Goal: Task Accomplishment & Management: Complete application form

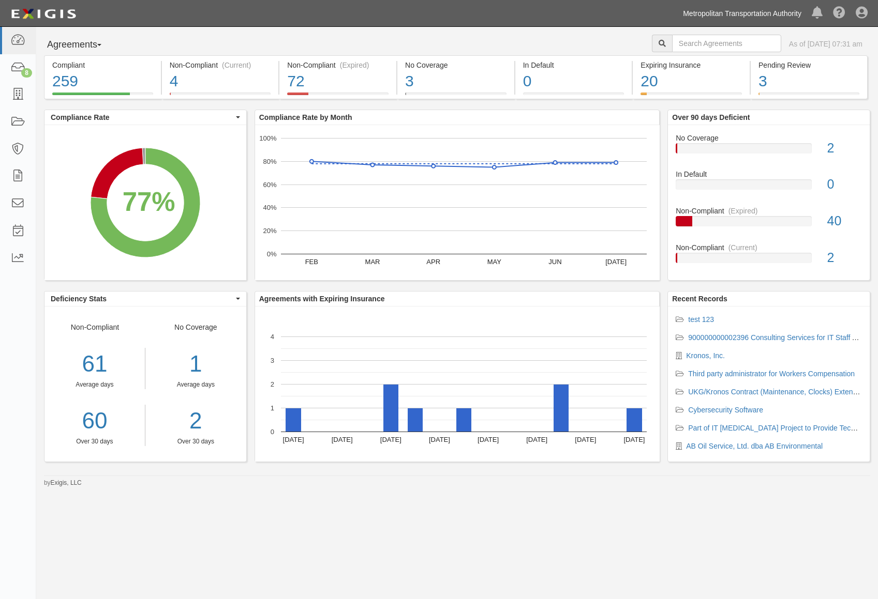
click at [797, 11] on link "Metropolitan Transportation Authority" at bounding box center [742, 13] width 129 height 21
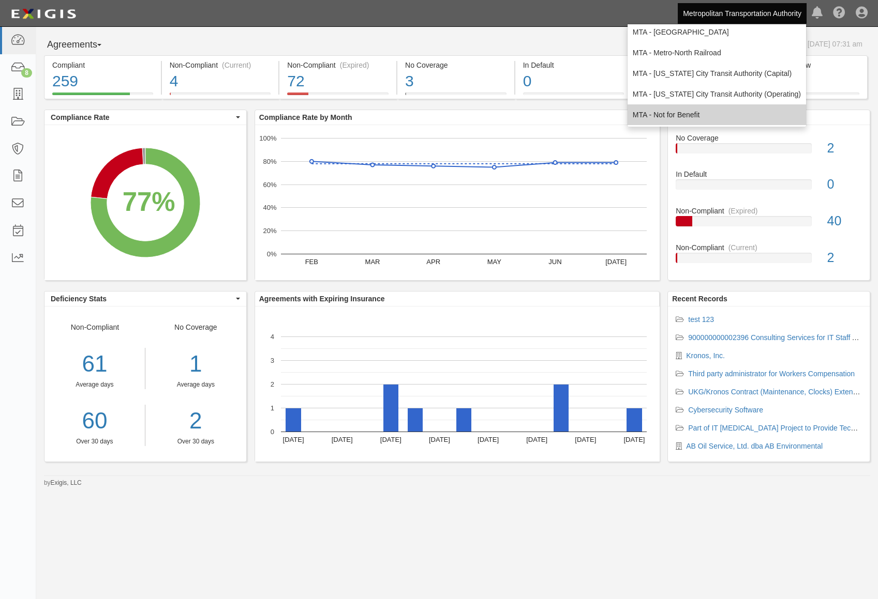
scroll to position [68, 0]
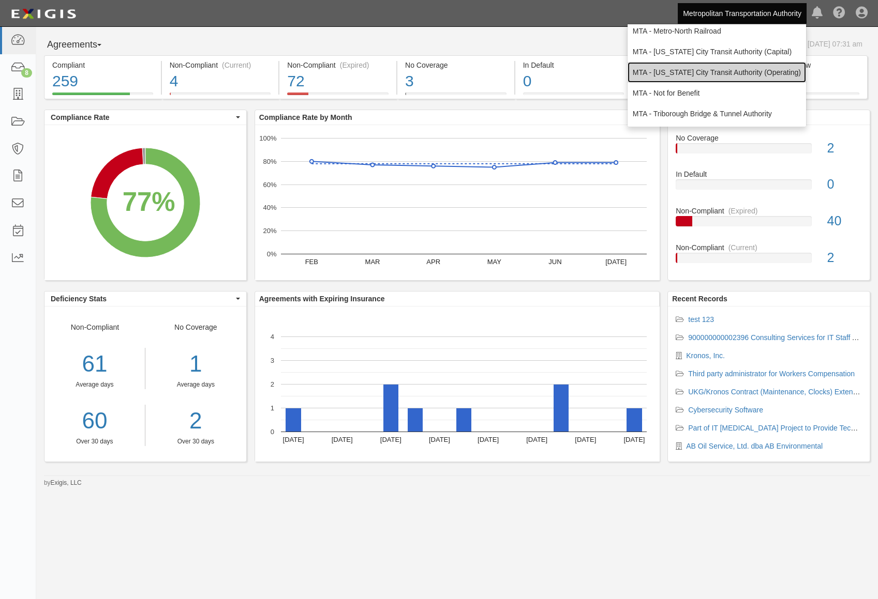
click at [704, 72] on link "MTA - [US_STATE] City Transit Authority (Operating)" at bounding box center [716, 72] width 178 height 21
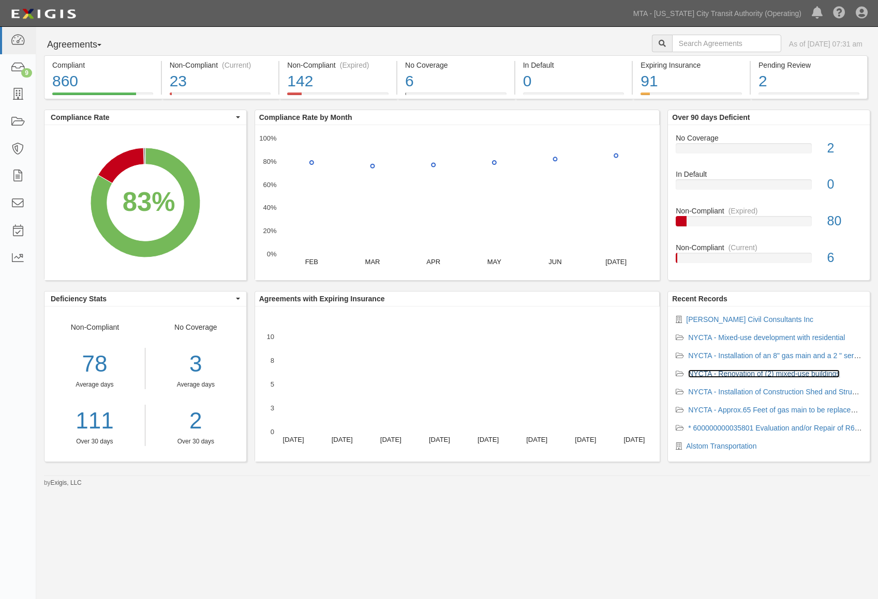
click at [756, 377] on link "NYCTA - Renovation of (2) mixed-use buildings" at bounding box center [764, 374] width 152 height 8
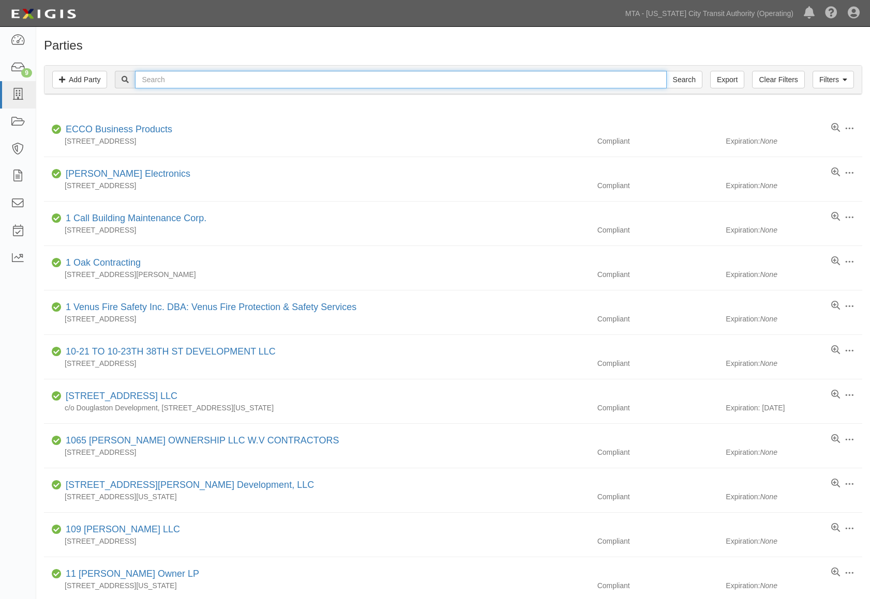
click at [169, 80] on input "text" at bounding box center [400, 80] width 531 height 18
type input "nysdot"
click at [666, 71] on input "Search" at bounding box center [684, 80] width 36 height 18
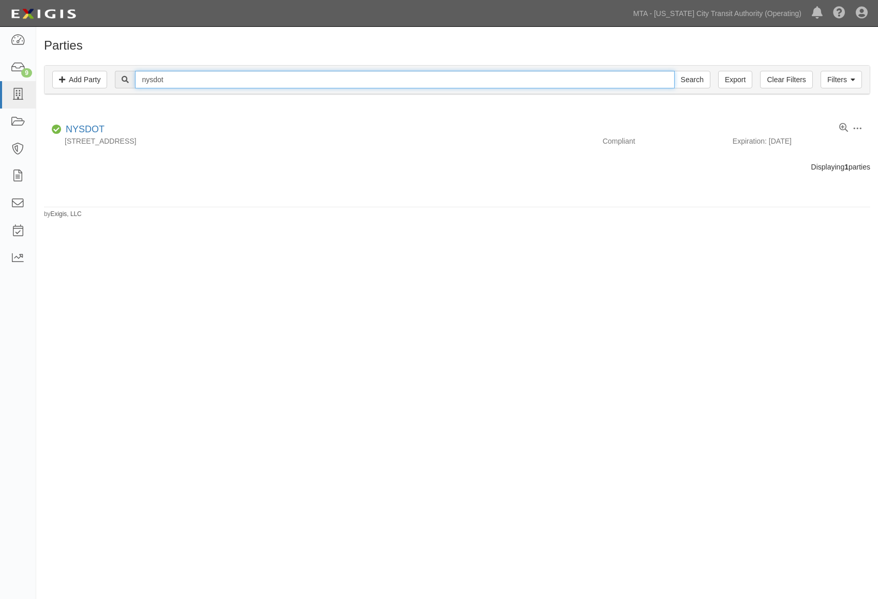
drag, startPoint x: 249, startPoint y: 70, endPoint x: -13, endPoint y: 64, distance: 261.8
click at [0, 64] on html "Toggle navigation Dashboard 9 Inbox Parties Agreements Coverages Documents Mess…" at bounding box center [439, 285] width 878 height 570
type input "thornton"
click at [674, 71] on input "Search" at bounding box center [692, 80] width 36 height 18
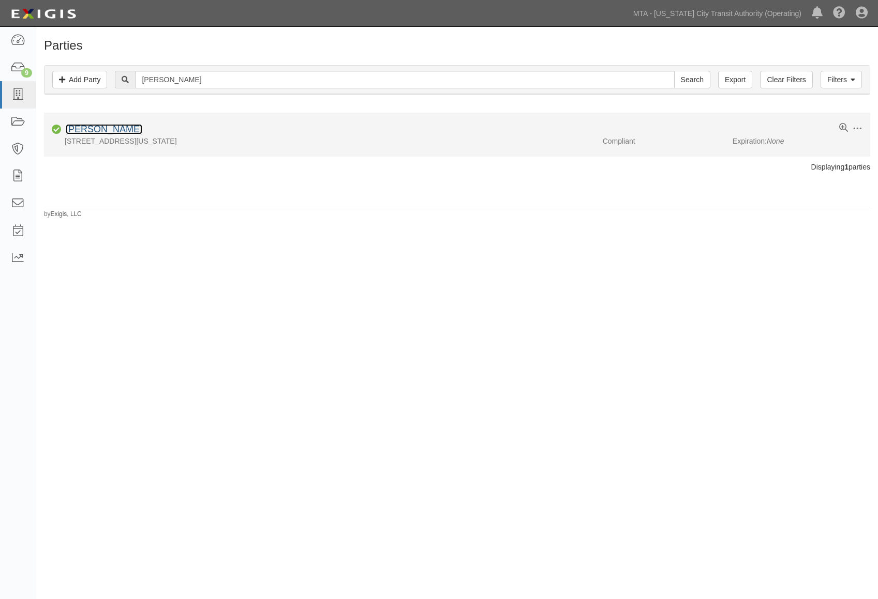
click at [101, 130] on link "Thornton Tomasetti" at bounding box center [104, 129] width 77 height 10
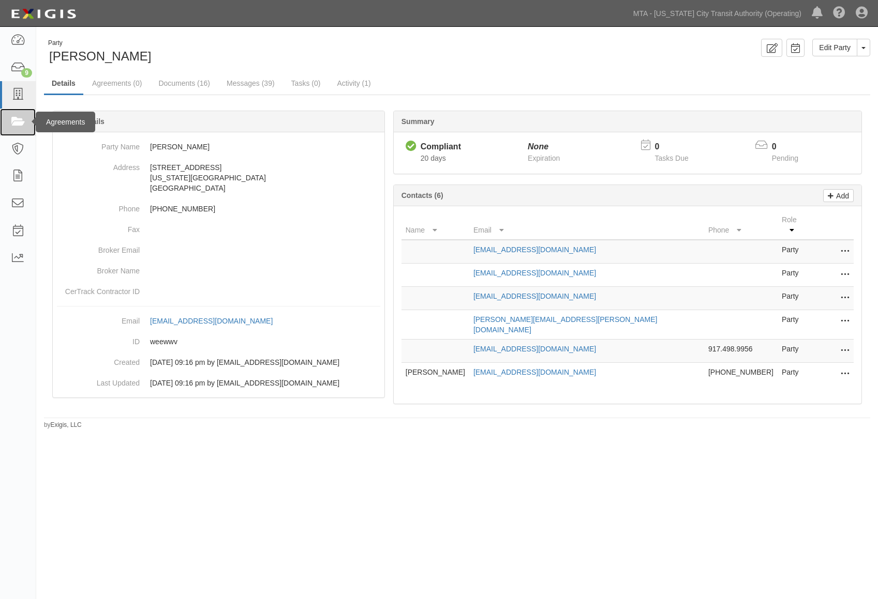
click at [19, 126] on icon at bounding box center [17, 122] width 14 height 12
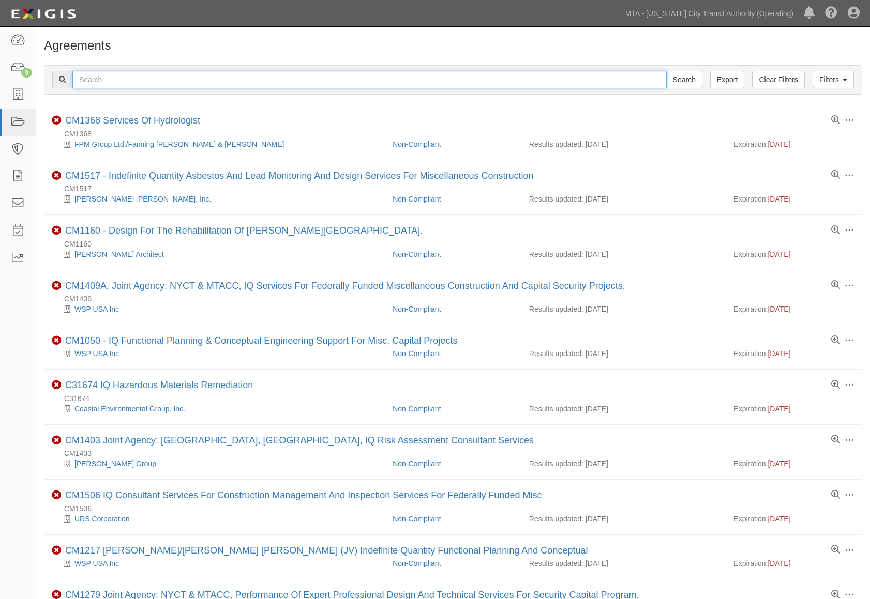
click at [106, 78] on input "text" at bounding box center [369, 80] width 594 height 18
type input "nys dot"
click at [666, 71] on input "Search" at bounding box center [684, 80] width 36 height 18
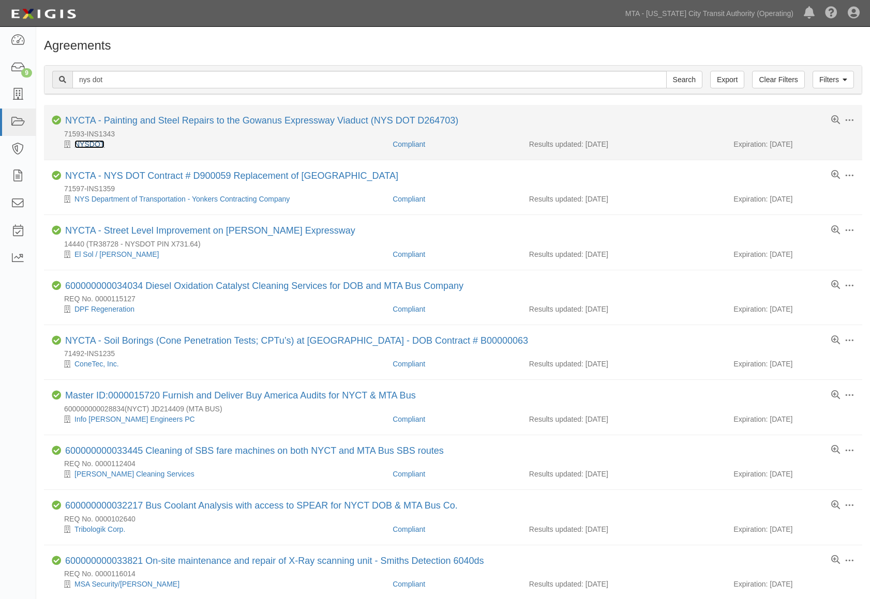
click at [94, 143] on link "NYSDOT" at bounding box center [89, 144] width 30 height 8
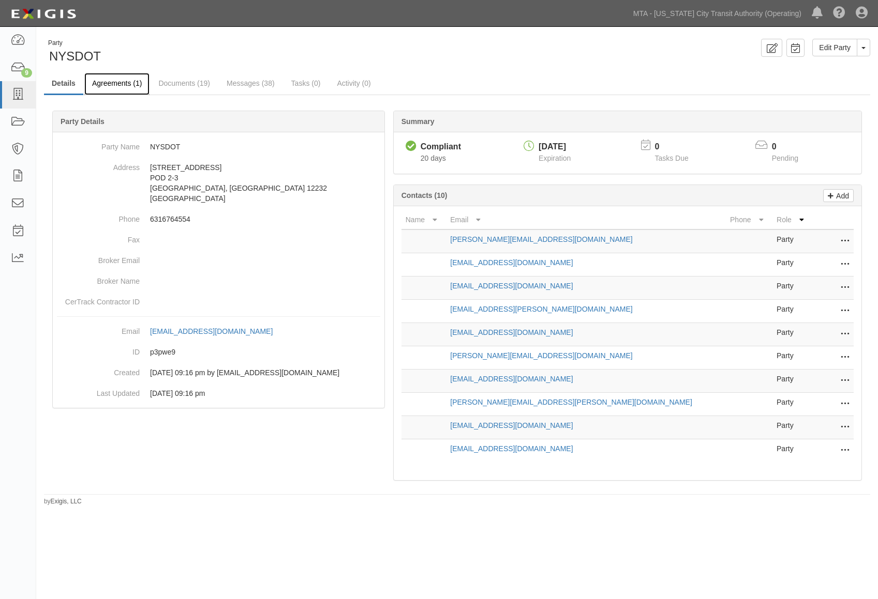
click at [108, 83] on link "Agreements (1)" at bounding box center [116, 84] width 65 height 22
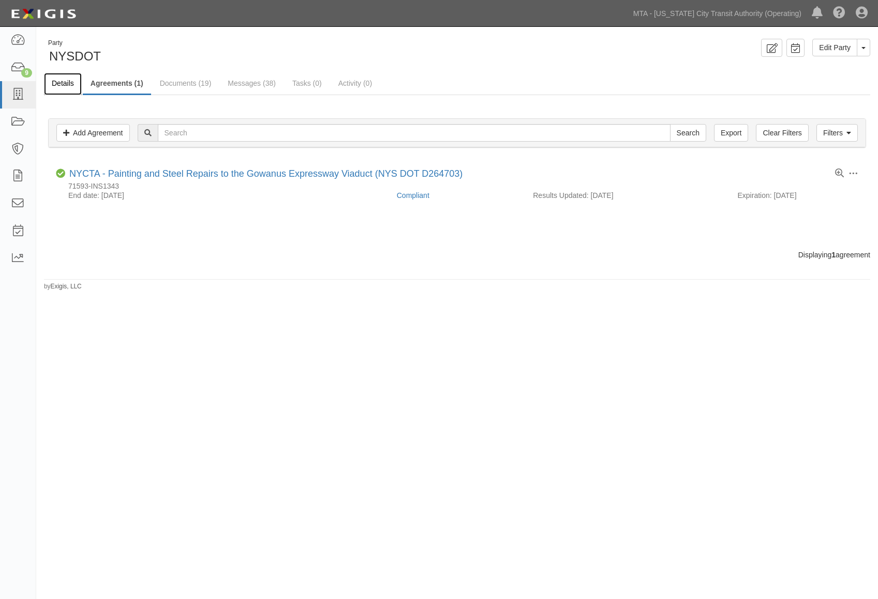
click at [60, 83] on link "Details" at bounding box center [63, 84] width 38 height 22
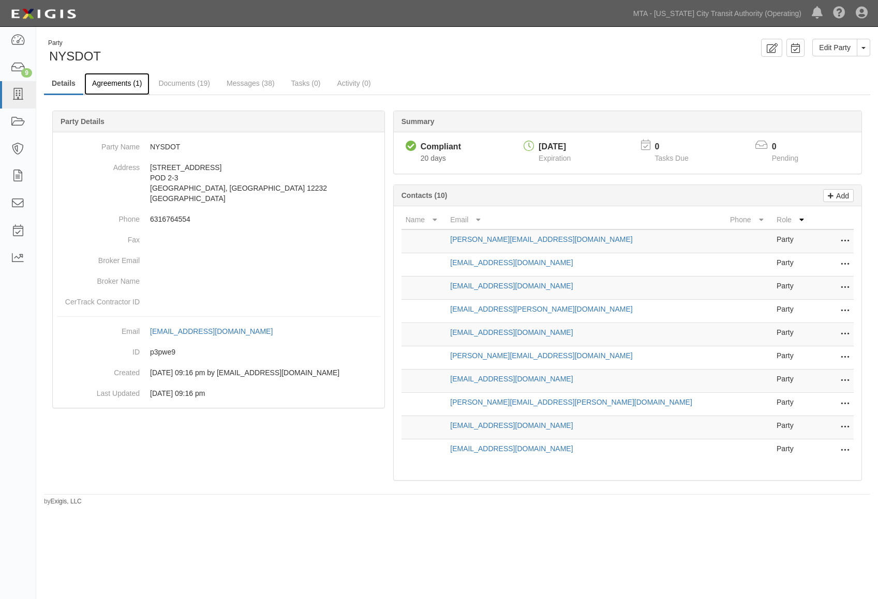
click at [114, 84] on link "Agreements (1)" at bounding box center [116, 84] width 65 height 22
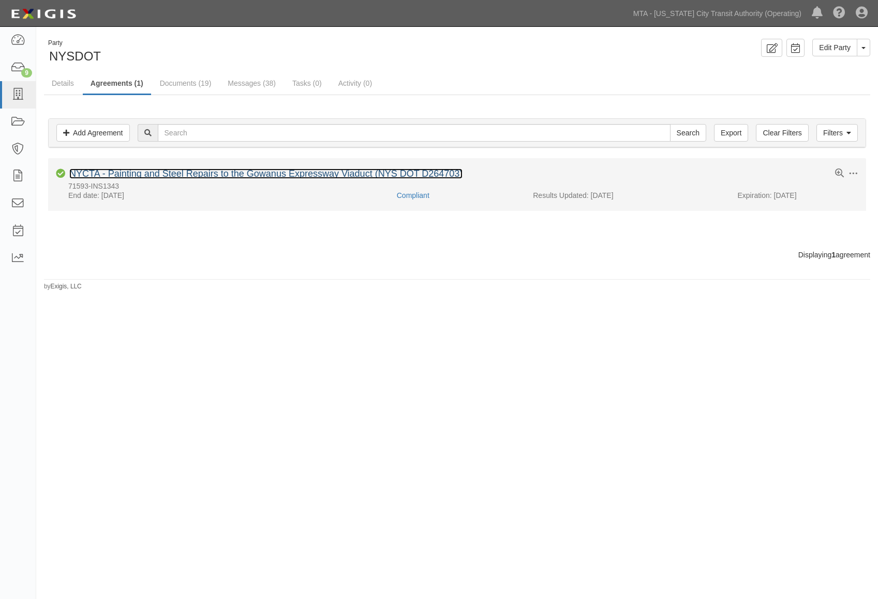
click at [250, 177] on link "NYCTA - Painting and Steel Repairs to the Gowanus Expressway Viaduct (NYS DOT D…" at bounding box center [265, 174] width 393 height 10
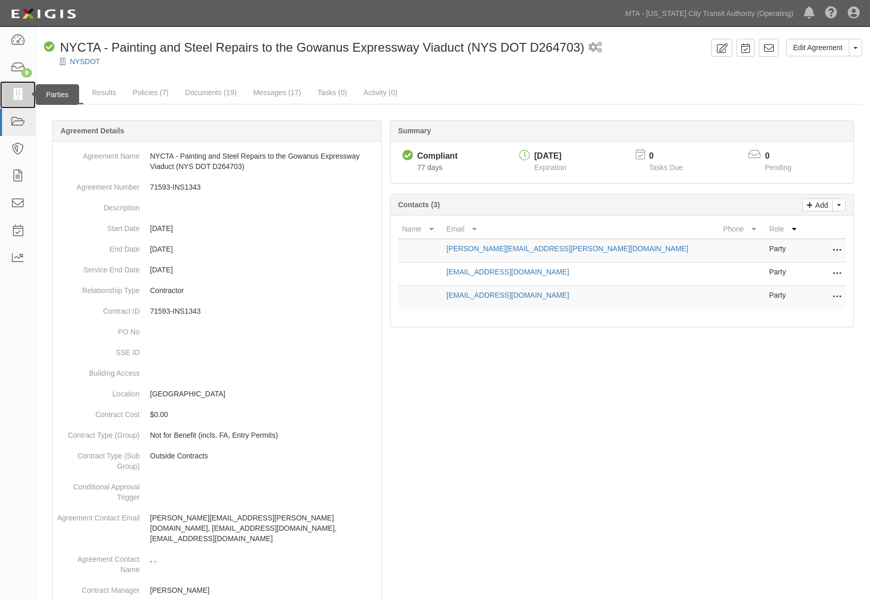
click at [21, 91] on icon at bounding box center [17, 95] width 14 height 12
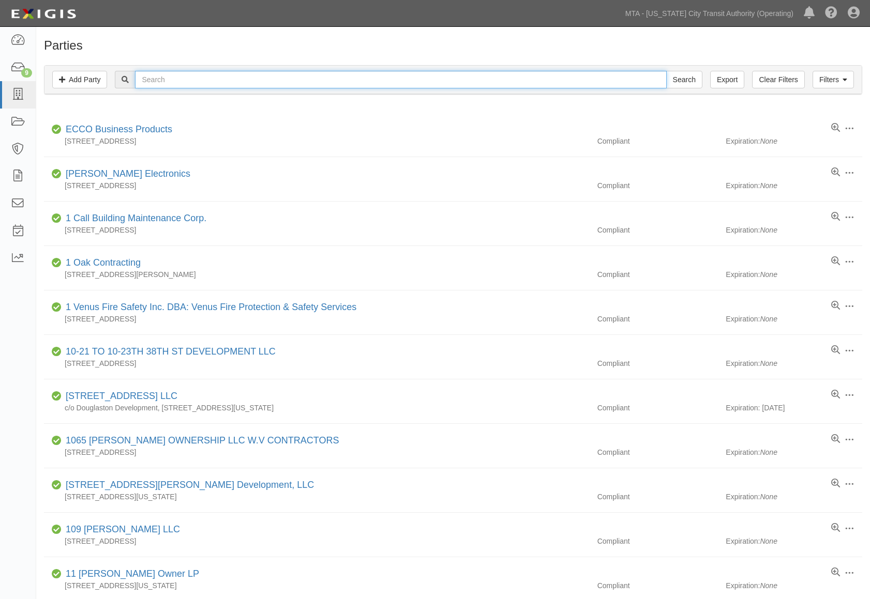
click at [161, 85] on input "text" at bounding box center [400, 80] width 531 height 18
type input "north shore neon"
click at [666, 71] on input "Search" at bounding box center [684, 80] width 36 height 18
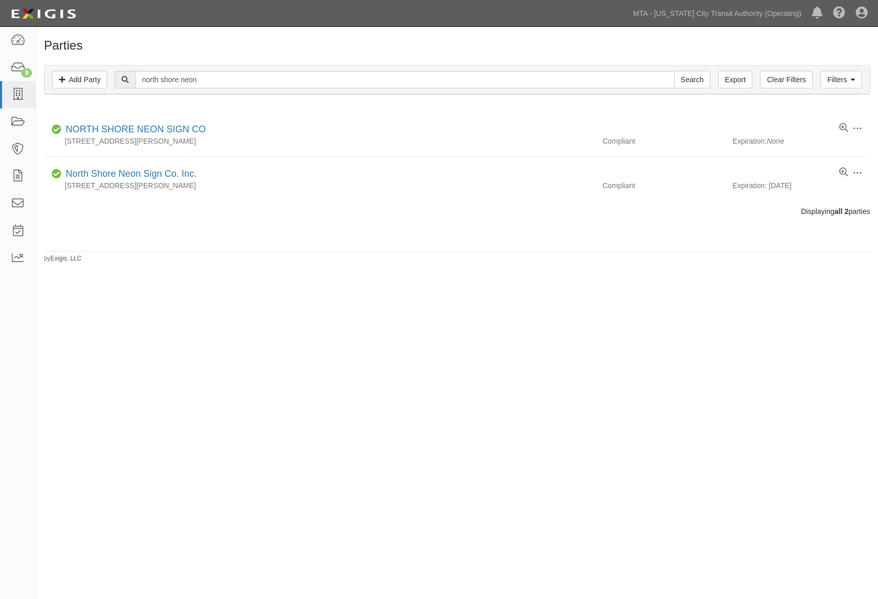
click at [206, 288] on div "Parties Add Party Filters Add Party Clear Filters Export north shore neon Searc…" at bounding box center [439, 300] width 878 height 539
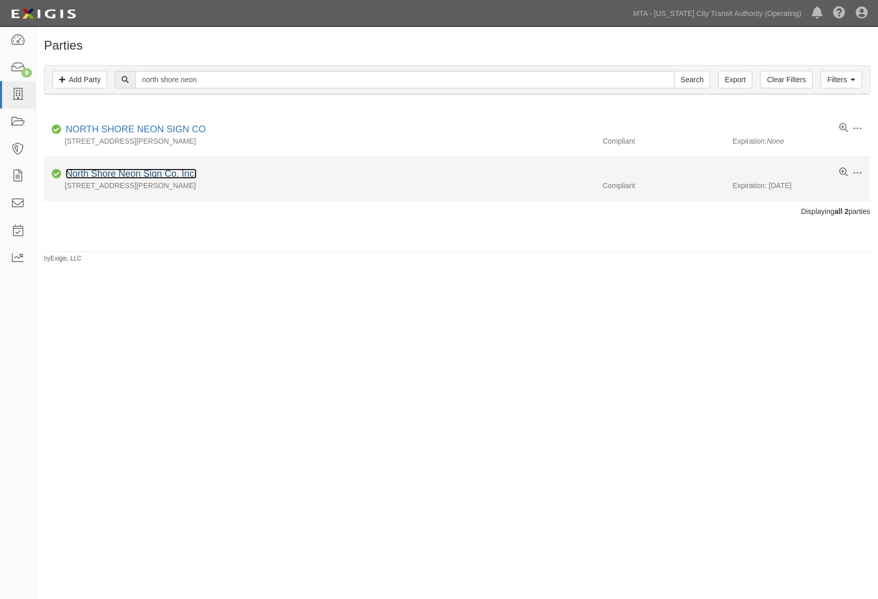
click at [127, 174] on link "North Shore Neon Sign Co. Inc." at bounding box center [131, 174] width 131 height 10
click at [140, 173] on link "North Shore Neon Sign Co. Inc." at bounding box center [131, 174] width 131 height 10
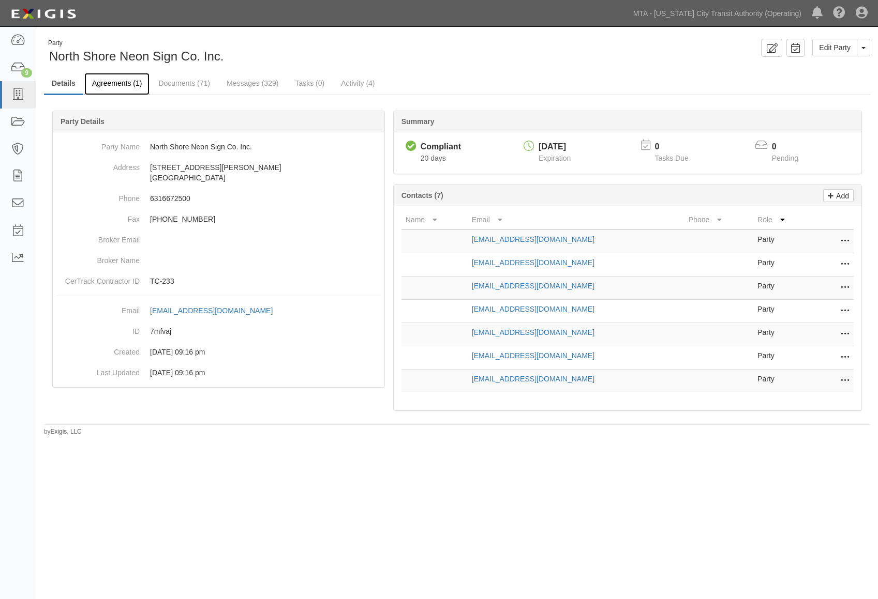
click at [103, 84] on link "Agreements (1)" at bounding box center [116, 84] width 65 height 22
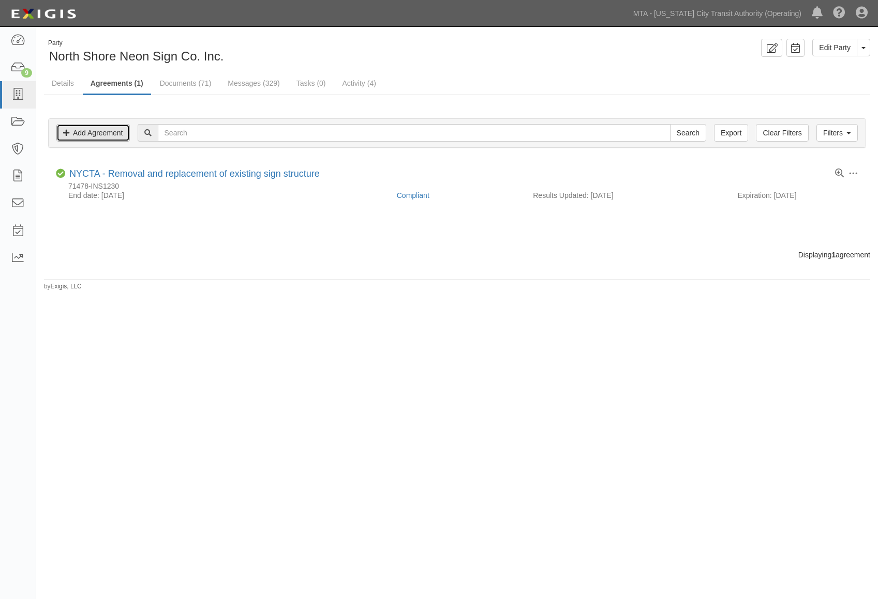
click at [104, 132] on link "Add Agreement" at bounding box center [92, 133] width 73 height 18
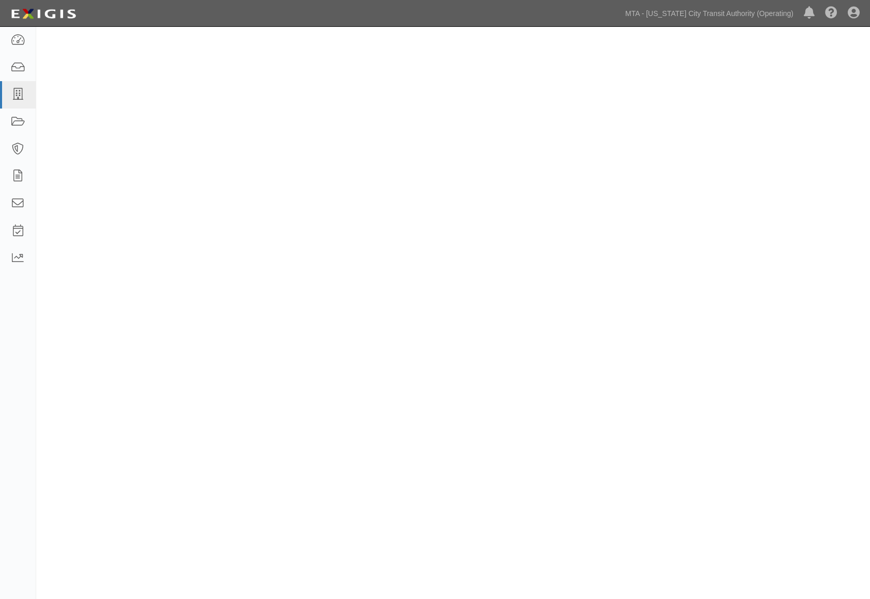
select select
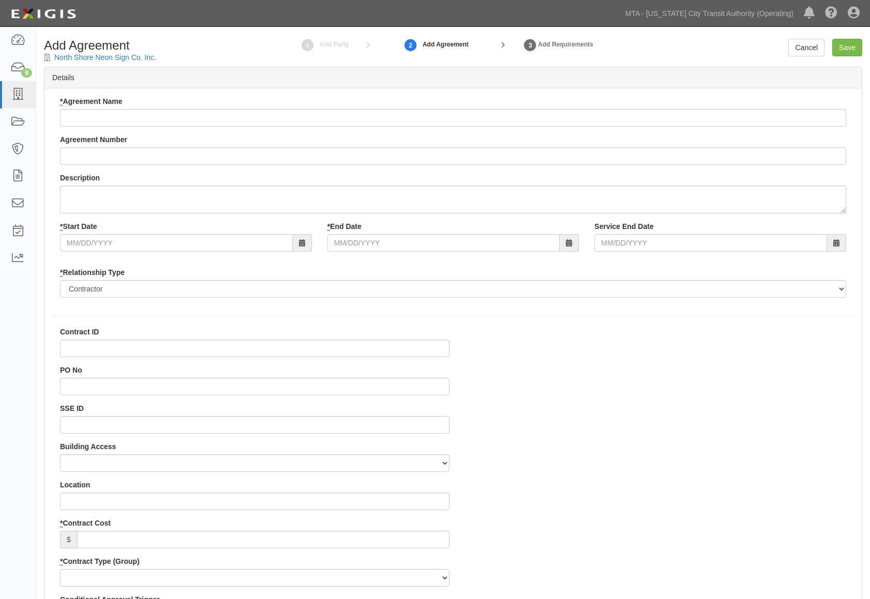
click at [89, 109] on div "* Agreement Name" at bounding box center [453, 111] width 786 height 31
click at [89, 117] on input "* Agreement Name" at bounding box center [453, 118] width 786 height 18
click at [88, 117] on input "* Agreement Name" at bounding box center [453, 118] width 786 height 18
paste input "Sign Install / 170 West 48th St, Borough of Manhattan, NY"
type input "Sign Install / 170 West 48th St, Borough of Manhattan, NY"
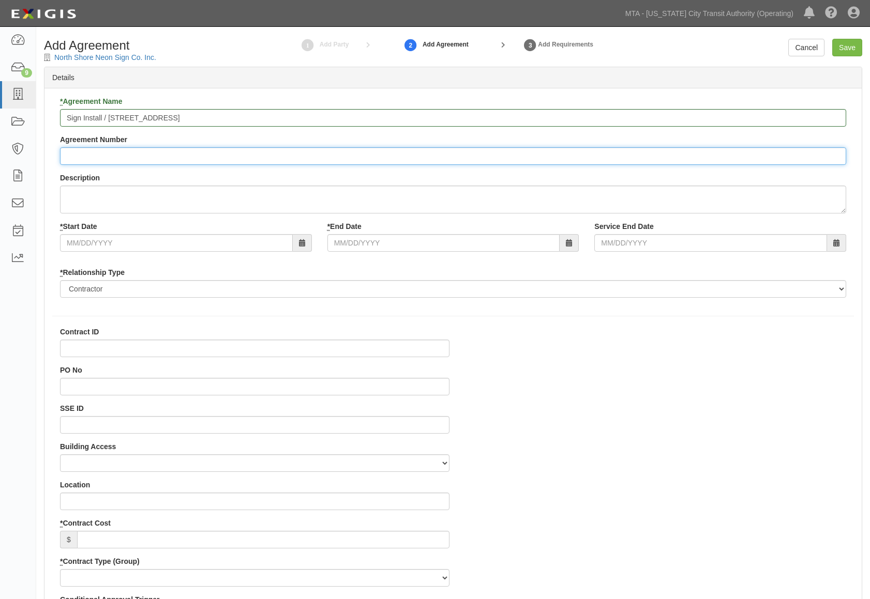
click at [78, 154] on input "Agreement Number" at bounding box center [453, 156] width 786 height 18
paste input "71876-INS1561"
type input "71876-INS1561"
click at [71, 203] on div "Messages" at bounding box center [63, 203] width 54 height 21
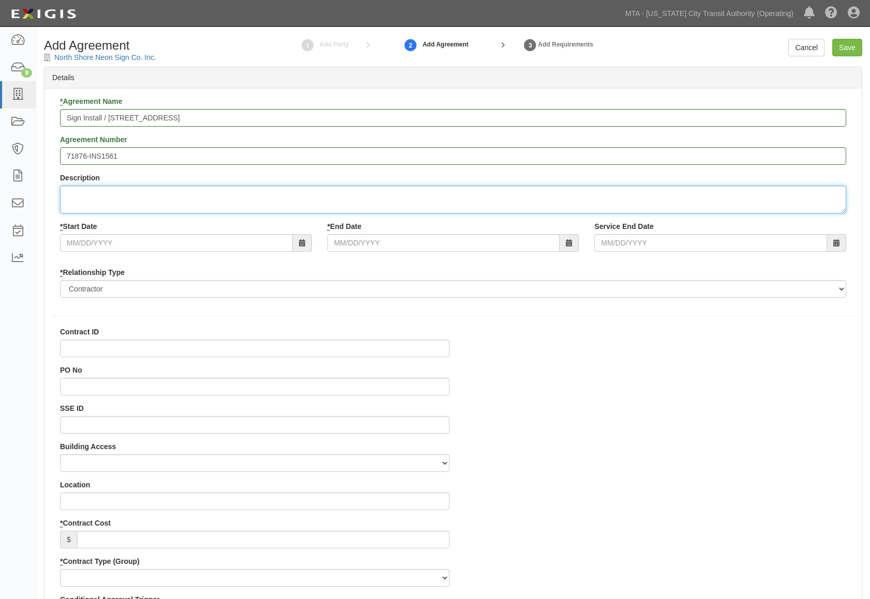
click at [114, 204] on textarea "Description" at bounding box center [453, 200] width 786 height 28
paste textarea "Sign Install / 170 West 48th St, Borough of Manhattan, NY"
type textarea "Sign Install / 170 West 48th St, Borough of Manhattan, NY"
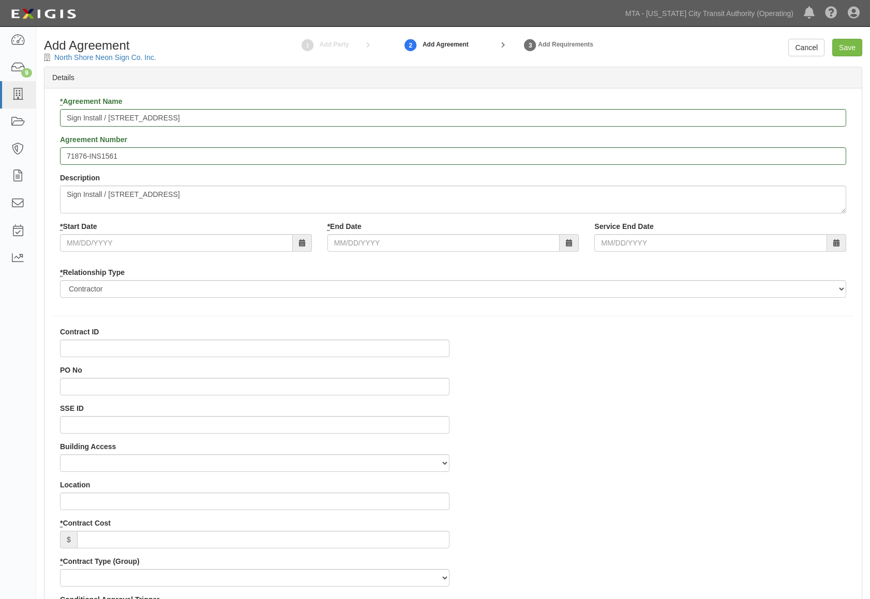
click at [302, 243] on icon at bounding box center [302, 243] width 6 height 7
click at [250, 244] on input "* Start Date" at bounding box center [176, 243] width 233 height 18
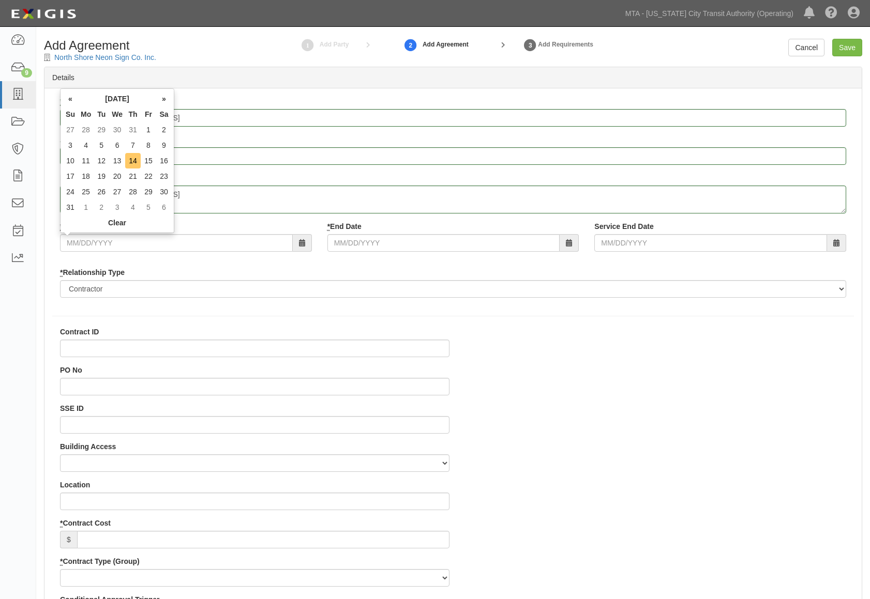
click at [133, 161] on td "14" at bounding box center [133, 161] width 16 height 16
type input "08/14/2025"
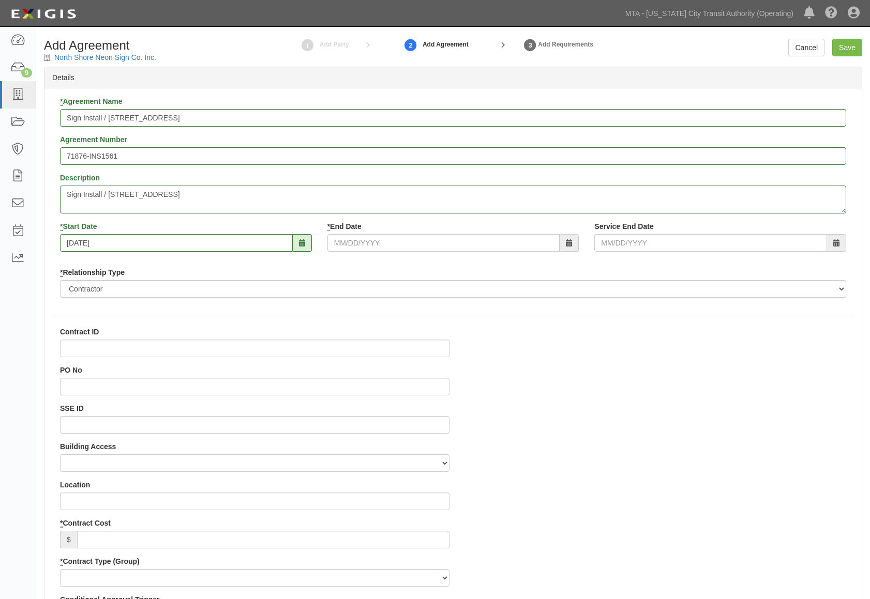
click at [416, 234] on div "* End Date" at bounding box center [453, 236] width 267 height 31
click at [417, 243] on input "* End Date" at bounding box center [443, 243] width 233 height 18
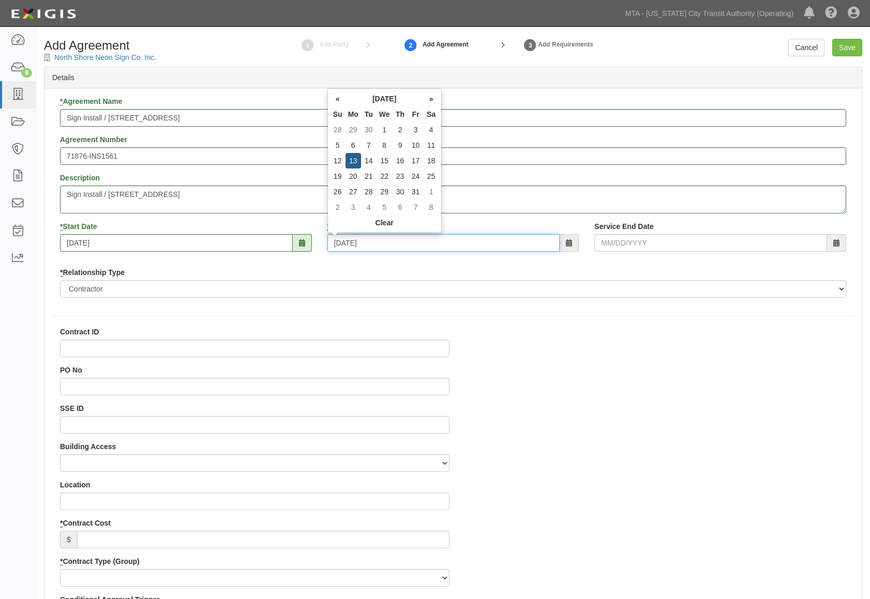
type input "10/13/2025"
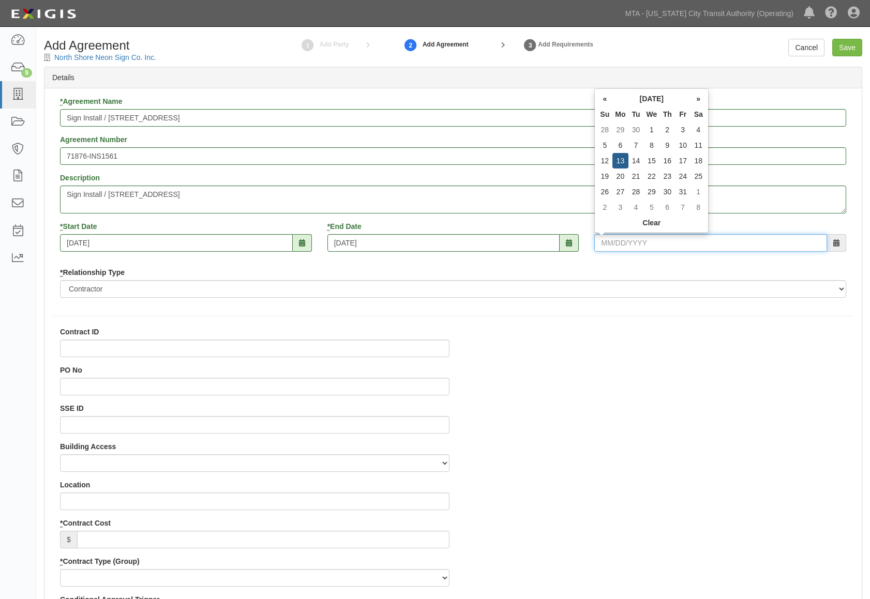
type input "10/13/2025"
click at [674, 269] on div "* Relationship Type Borrower Contractor Franchisee Other Subcontractor Supplier…" at bounding box center [453, 282] width 786 height 31
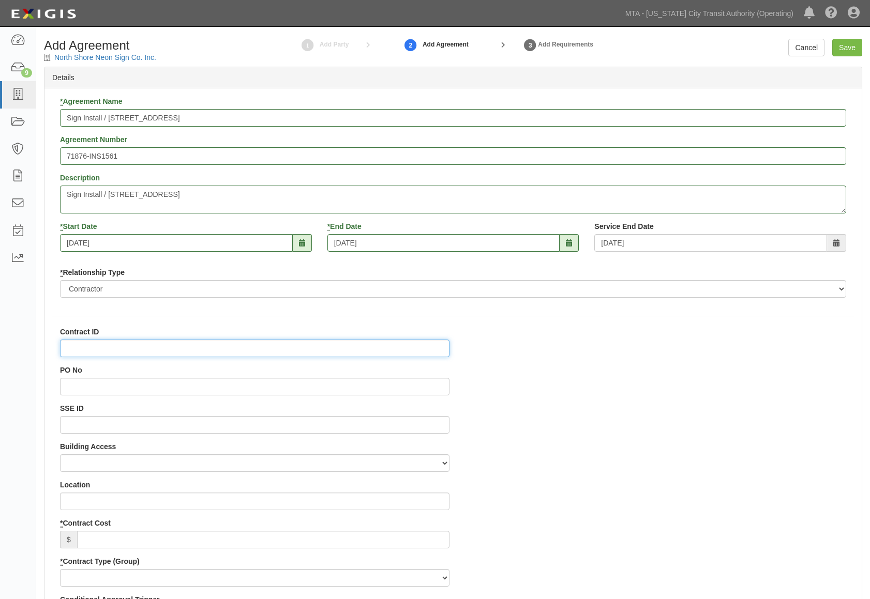
click at [227, 348] on input "Contract ID" at bounding box center [254, 349] width 389 height 18
paste input "Sign Install / 170 West 48th St, Borough of Manhattan, NY"
type input "Sign Install / 170 West 48th St, Borough of Manhattan, NY"
drag, startPoint x: -40, startPoint y: 318, endPoint x: -93, endPoint y: 321, distance: 52.3
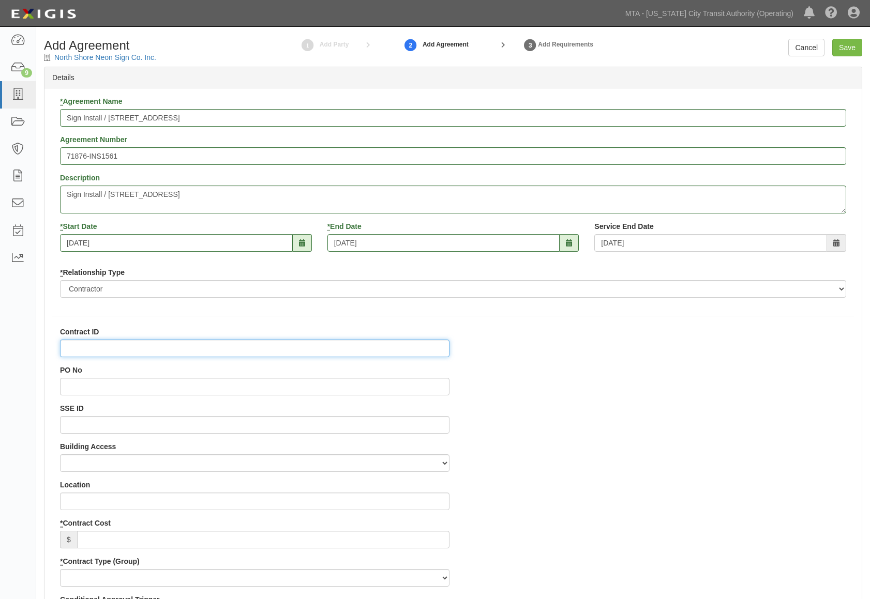
drag, startPoint x: 66, startPoint y: 341, endPoint x: 72, endPoint y: 349, distance: 10.7
click at [66, 341] on input "Contract ID" at bounding box center [254, 349] width 389 height 18
click at [72, 349] on input "Contract ID" at bounding box center [254, 349] width 389 height 18
paste input "71876-INS1561"
type input "71876-INS1561"
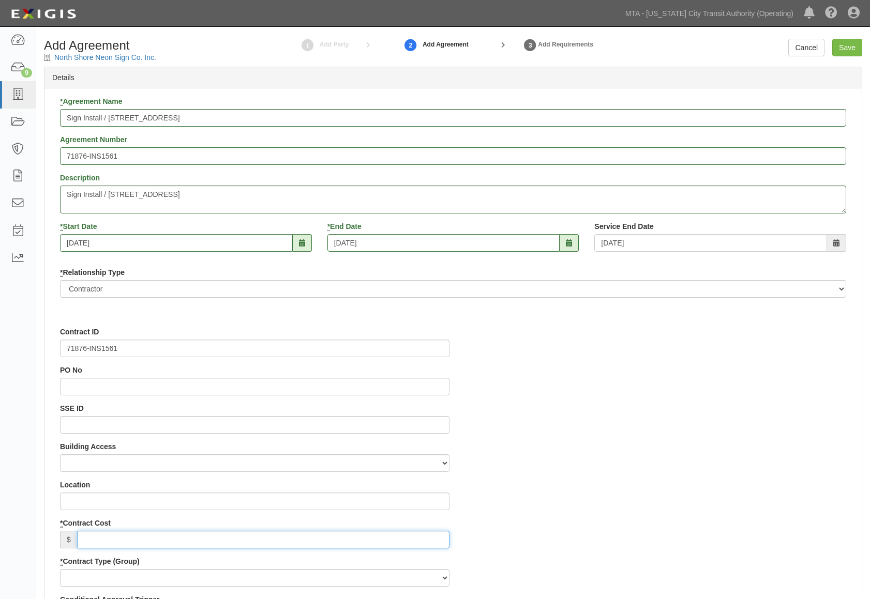
click at [97, 538] on input "* Contract Cost" at bounding box center [263, 540] width 372 height 18
click at [101, 539] on input "0" at bounding box center [263, 540] width 372 height 18
type input "0"
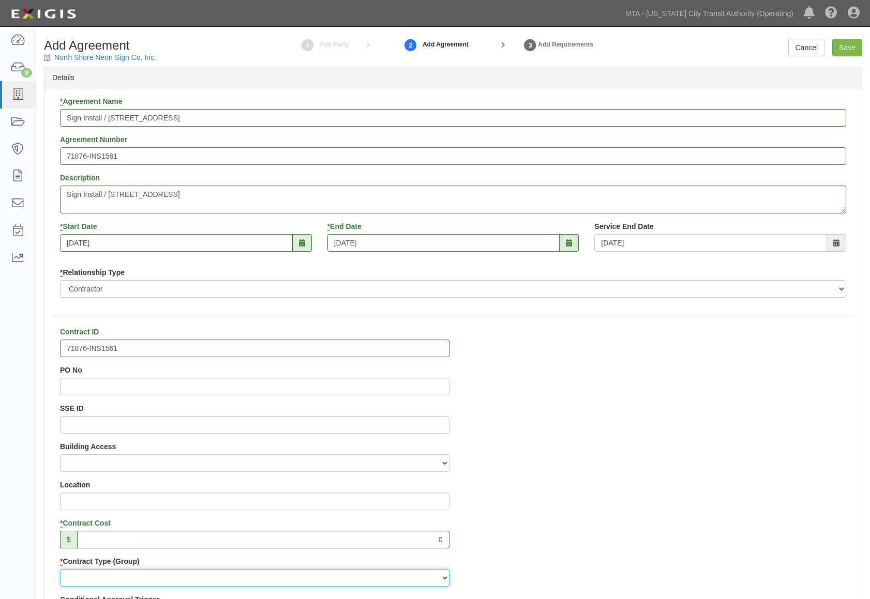
click at [166, 577] on select "Capital Operating Not for Benefit (incls. FA, Entry Permits) Real Estate Other" at bounding box center [254, 578] width 389 height 18
select select "103"
click at [60, 569] on select "Capital Operating Not for Benefit (incls. FA, Entry Permits) Real Estate Other" at bounding box center [254, 578] width 389 height 18
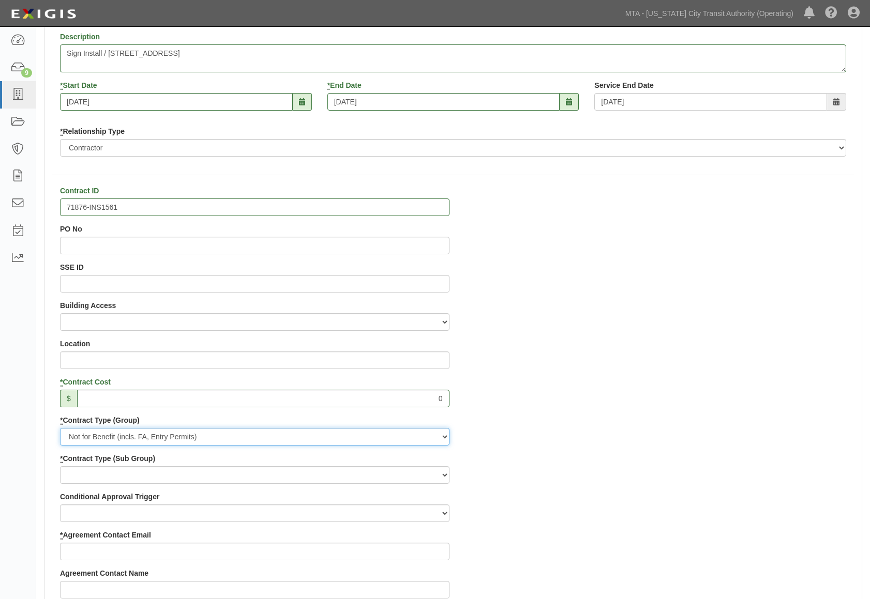
scroll to position [310, 0]
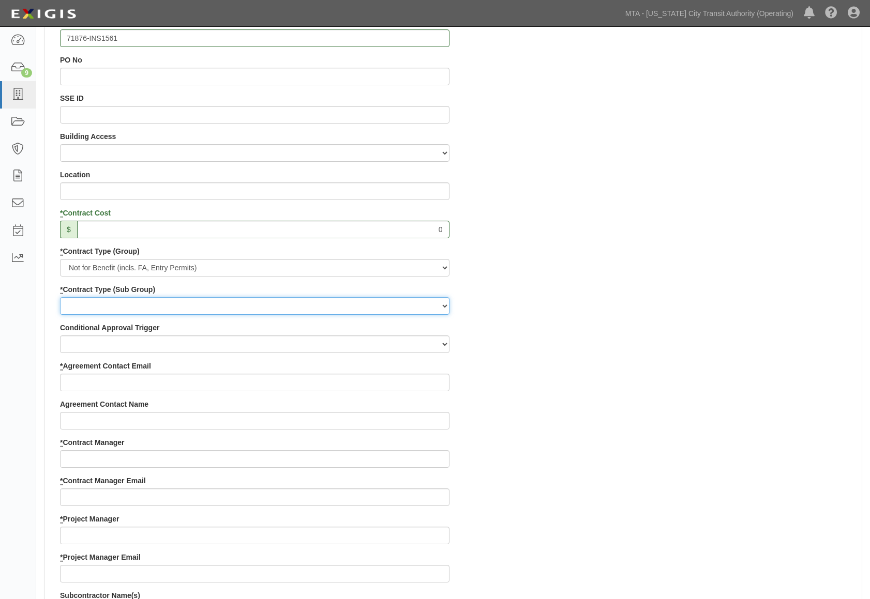
click at [113, 305] on select "Entry Permits Film Special Events Force Account (NYSDOT, CDOT, Other) NYS DEC O…" at bounding box center [254, 306] width 389 height 18
select select "162"
click at [60, 297] on select "Entry Permits Film Special Events Force Account (NYSDOT, CDOT, Other) NYS DEC O…" at bounding box center [254, 306] width 389 height 18
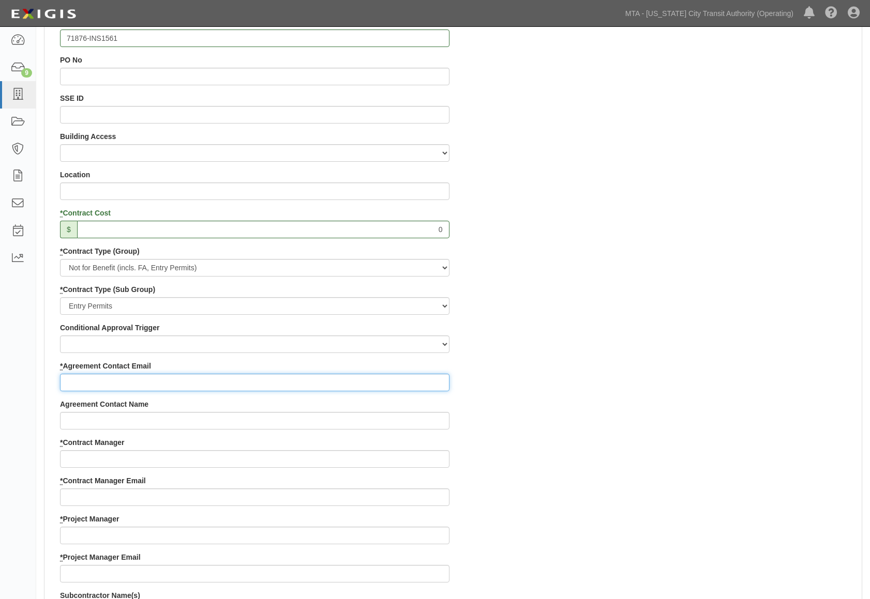
click at [100, 387] on input "* Agreement Contact Email" at bounding box center [254, 383] width 389 height 18
click at [103, 375] on input "* Agreement Contact Email" at bounding box center [254, 383] width 389 height 18
paste input "stephanie.seecharan@mtacd.org"
type input "stephanie.seecharan@mtacd.org"
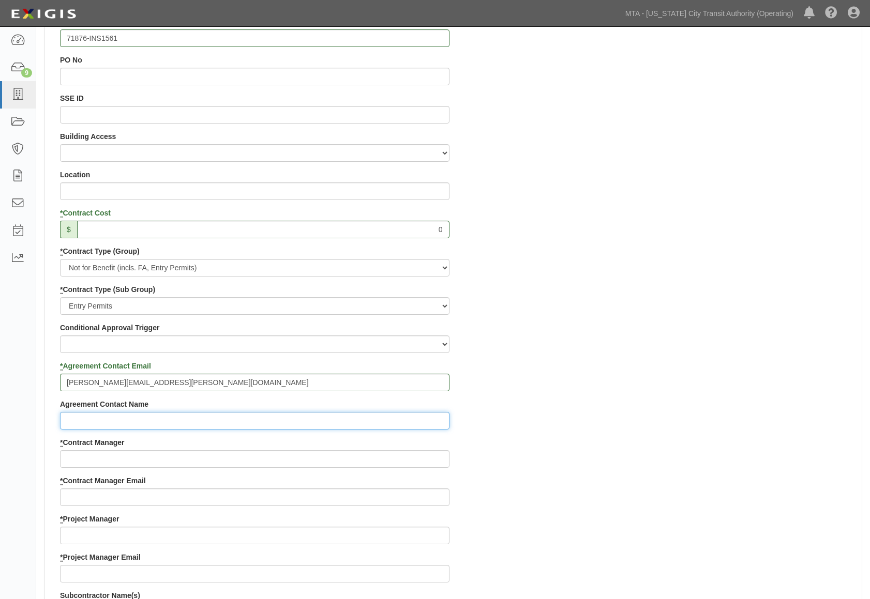
click at [200, 423] on input "Agreement Contact Name" at bounding box center [254, 421] width 389 height 18
type input "Stephanie Seecharan"
drag, startPoint x: 194, startPoint y: 382, endPoint x: -57, endPoint y: 376, distance: 251.4
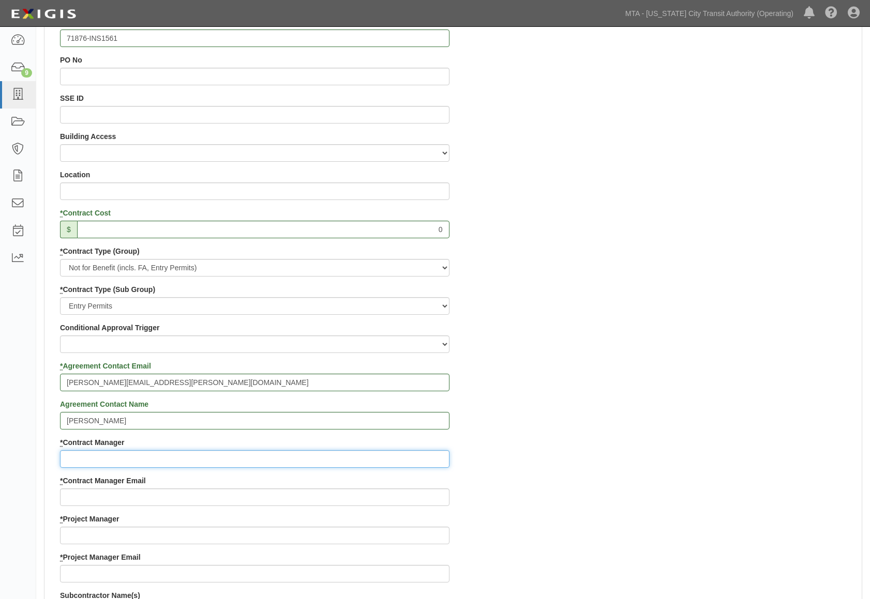
click at [95, 465] on input "* Contract Manager" at bounding box center [254, 459] width 389 height 18
paste input "stephanie.seecharan@mtacd.org"
type input "stephanie.seecharan@mtacd.org"
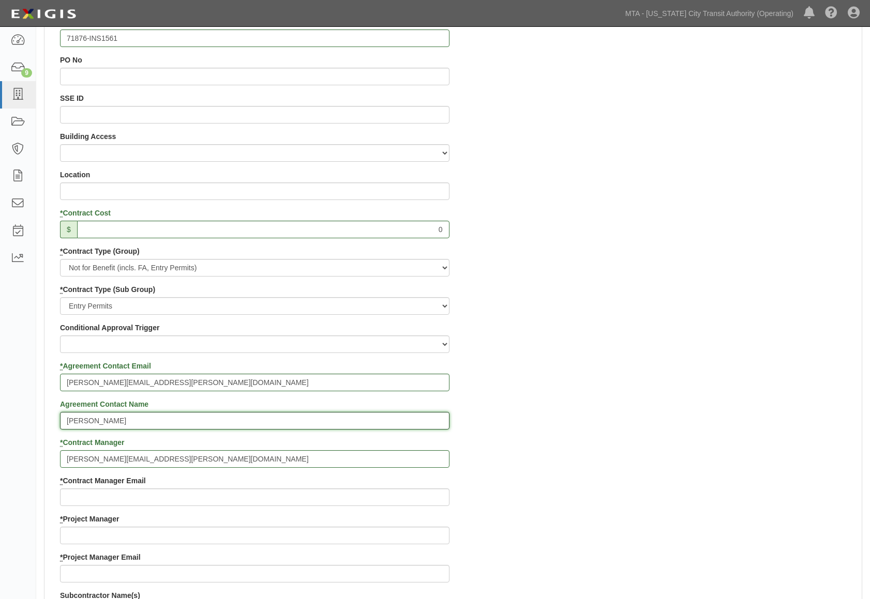
drag, startPoint x: 84, startPoint y: 421, endPoint x: -26, endPoint y: 411, distance: 110.6
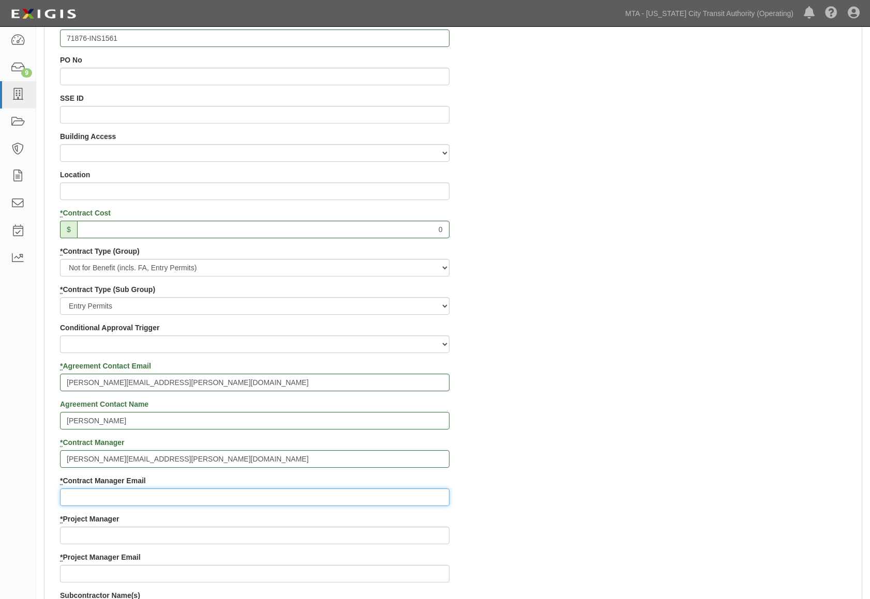
click at [86, 495] on input "* Contract Manager Email" at bounding box center [254, 498] width 389 height 18
paste input "Stephanie Seecharan"
type input "Stephanie Seecharan"
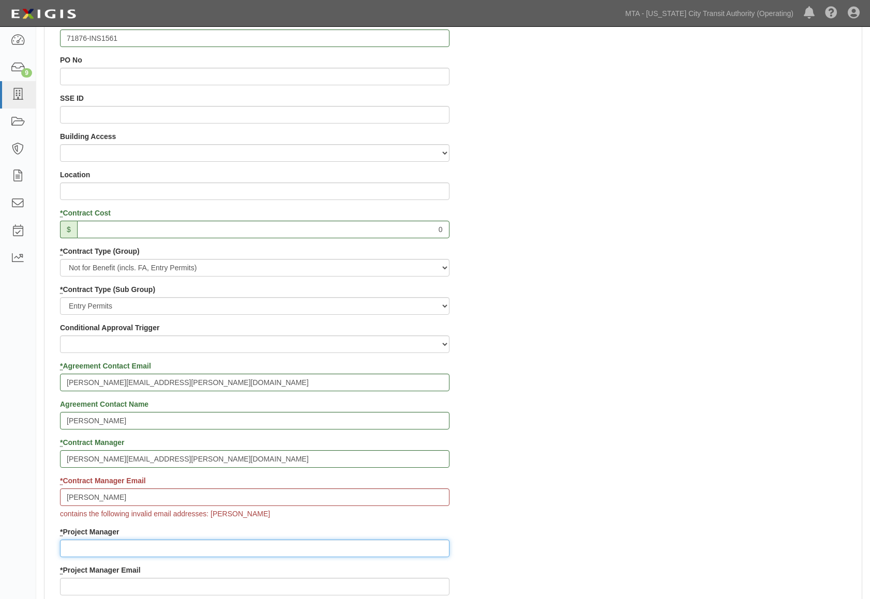
click at [88, 551] on input "* Project Manager" at bounding box center [254, 549] width 389 height 18
paste input "contract.inspection@nyct.com"
type input "contract.inspection@nyct.com"
drag, startPoint x: 196, startPoint y: 380, endPoint x: -51, endPoint y: 369, distance: 247.0
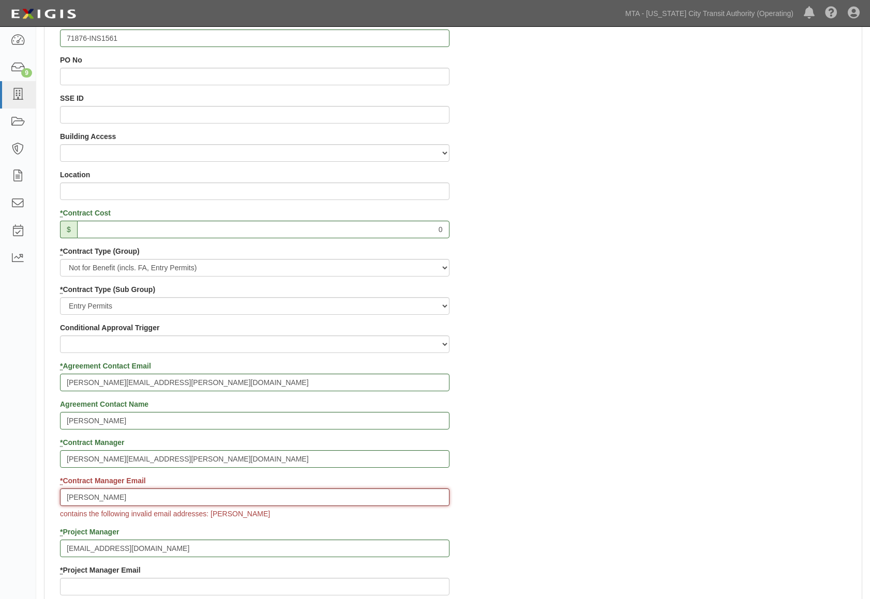
drag, startPoint x: 191, startPoint y: 497, endPoint x: -56, endPoint y: 495, distance: 246.7
paste input "stephanie.seecharan@mtacd.org"
type input "stephanie.seecharan@mtacd.org"
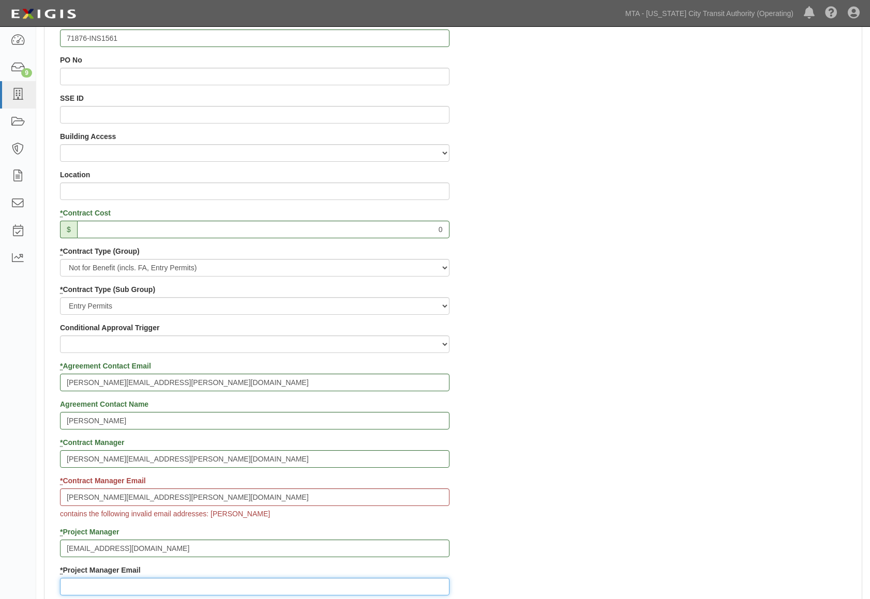
click at [76, 583] on input "* Project Manager Email" at bounding box center [254, 587] width 389 height 18
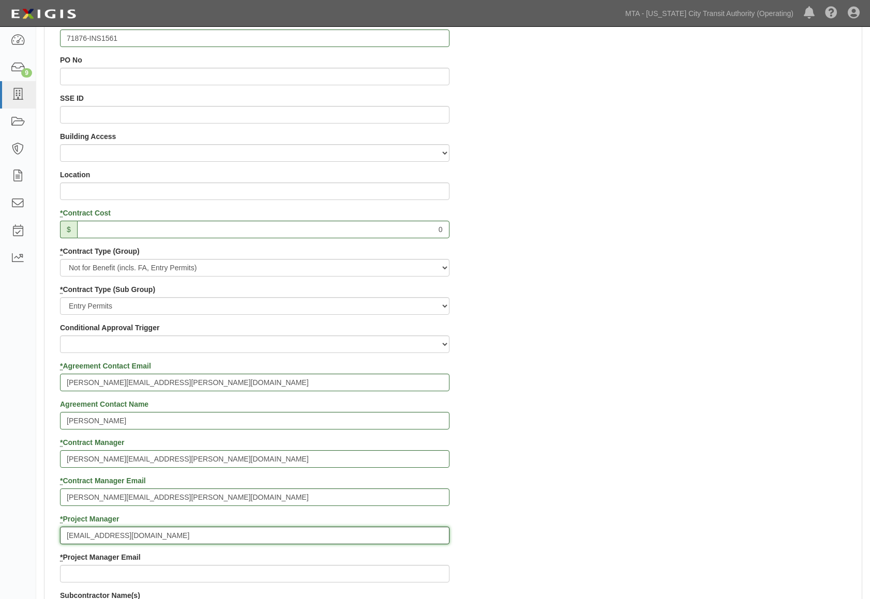
drag, startPoint x: 157, startPoint y: 536, endPoint x: -93, endPoint y: 528, distance: 249.5
click at [87, 579] on input "* Project Manager Email" at bounding box center [254, 574] width 389 height 18
paste input "contract.inspection@nyct.com"
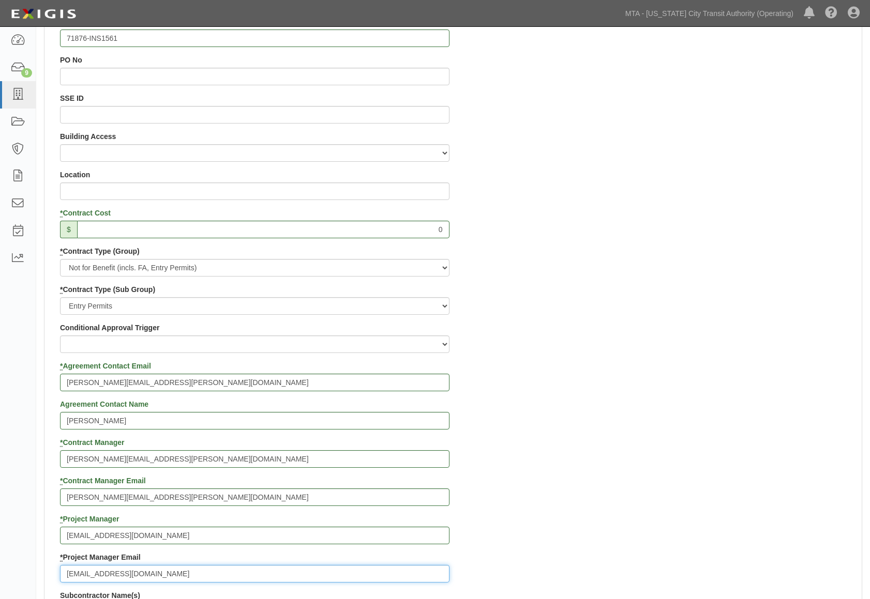
type input "contract.inspection@nyct.com"
click at [91, 536] on input "contract.inspection@nyct.com" at bounding box center [254, 536] width 389 height 18
drag, startPoint x: 181, startPoint y: 534, endPoint x: -93, endPoint y: 527, distance: 273.7
type input "Contract Inspection"
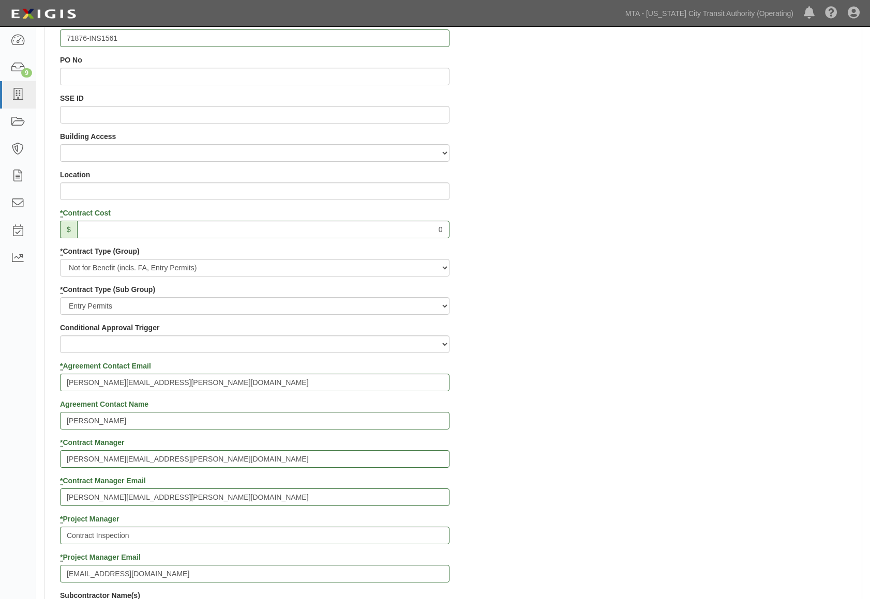
click at [559, 460] on div "Contract ID 71876-INS1561 PO No SSE ID Building Access 2 Broadway 341/345/347 B…" at bounding box center [452, 514] width 817 height 995
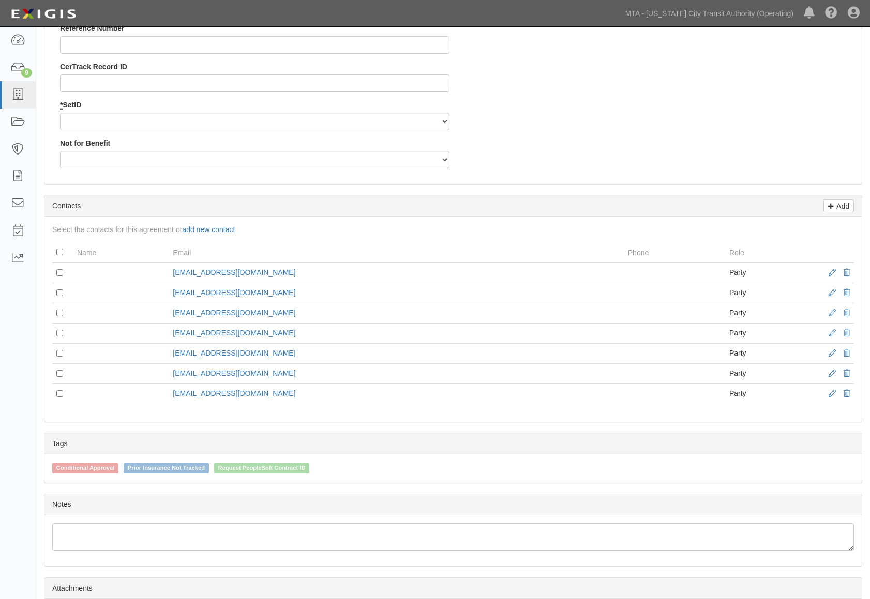
scroll to position [1242, 0]
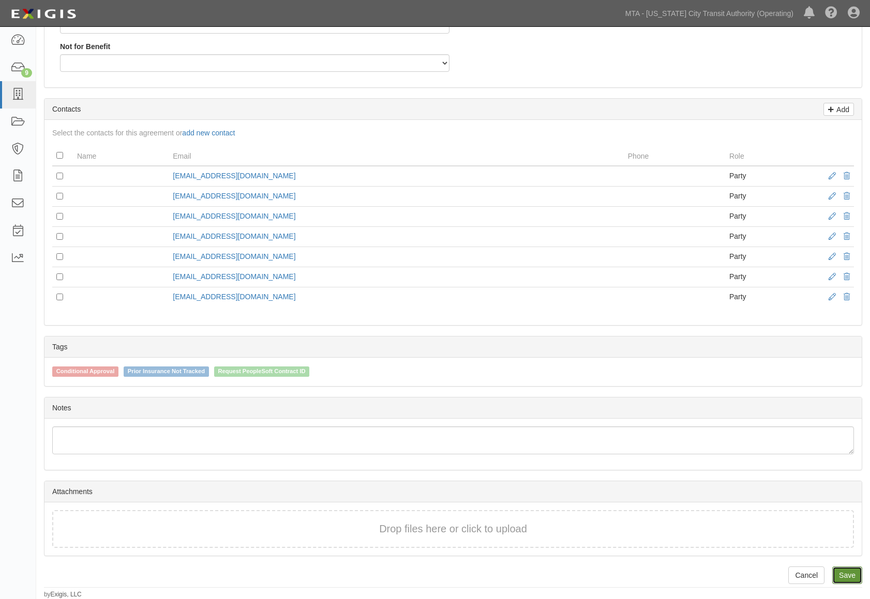
click at [852, 574] on link "Save" at bounding box center [847, 576] width 30 height 18
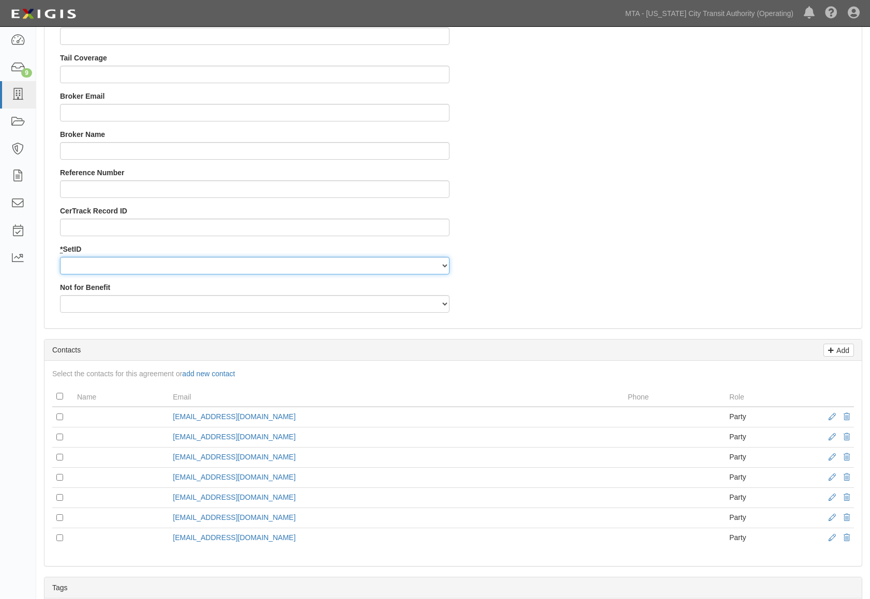
scroll to position [932, 0]
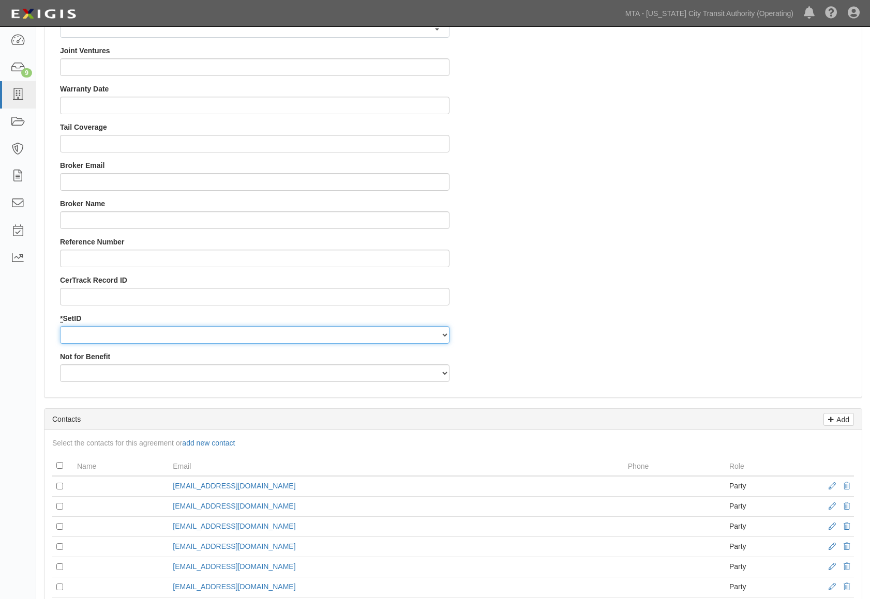
click at [252, 340] on select "NYCTA SIRTA" at bounding box center [254, 335] width 389 height 18
select select "91"
click at [60, 326] on select "NYCTA SIRTA" at bounding box center [254, 335] width 389 height 18
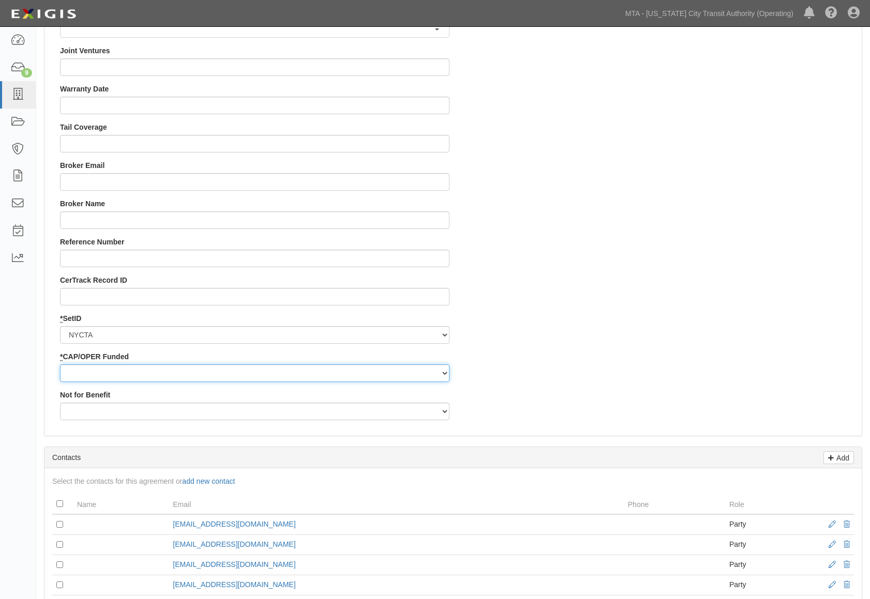
click at [167, 376] on select "Capital Operating" at bounding box center [254, 374] width 389 height 18
select select "92"
click at [60, 365] on select "Capital Operating" at bounding box center [254, 374] width 389 height 18
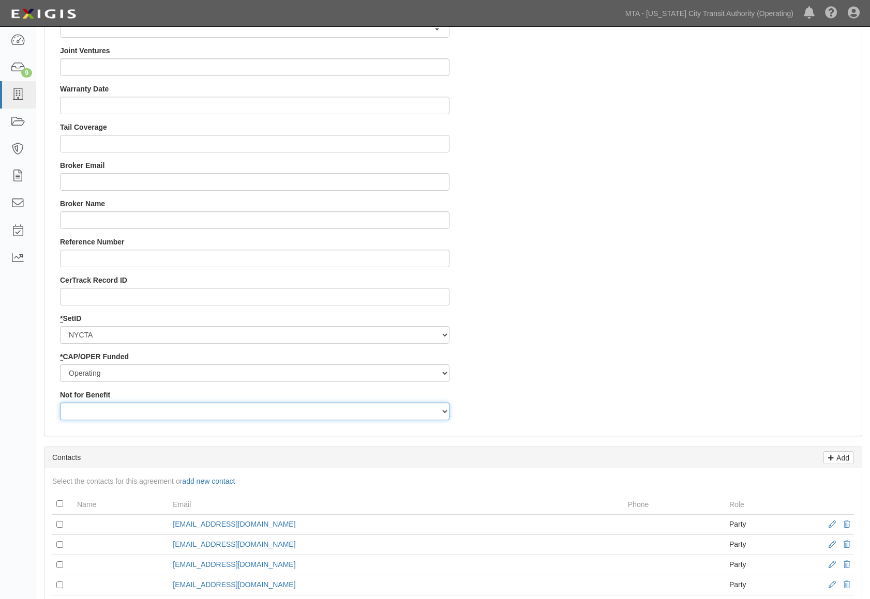
click at [144, 410] on select "Yes No" at bounding box center [254, 412] width 389 height 18
select select "507"
click at [60, 403] on select "Yes No" at bounding box center [254, 412] width 389 height 18
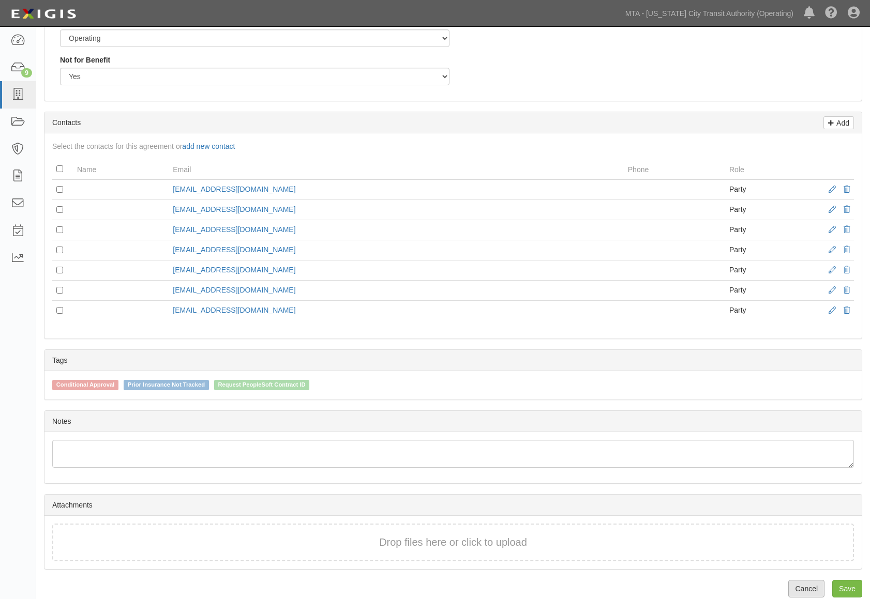
scroll to position [1281, 0]
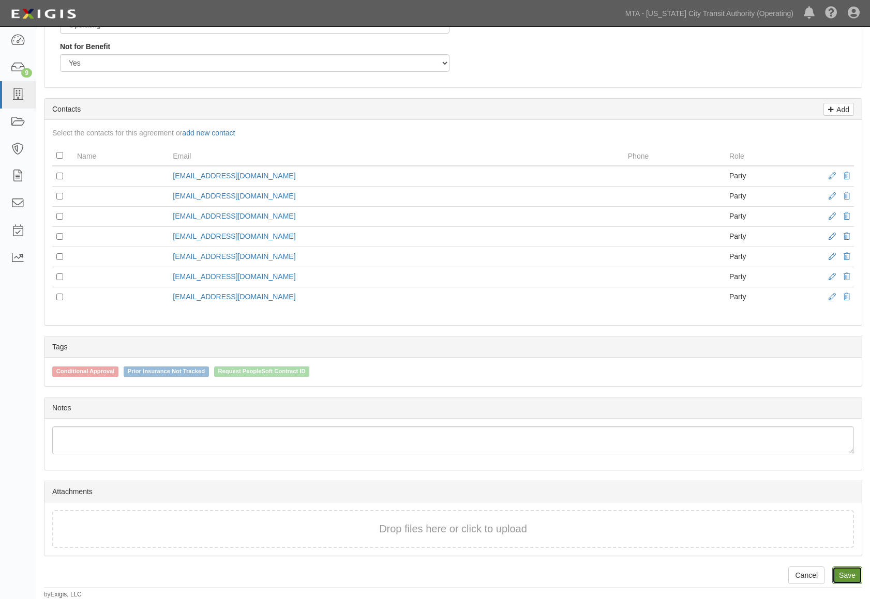
click at [847, 572] on link "Save" at bounding box center [847, 576] width 30 height 18
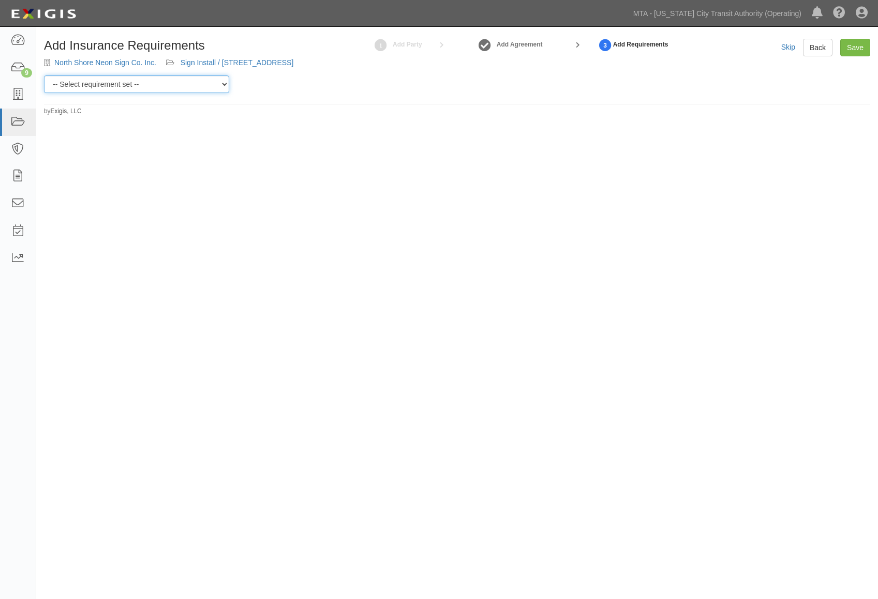
click at [221, 93] on select "-- Select requirement set -- Basic Basic Enhanced Option for Operating Agreemen…" at bounding box center [136, 85] width 185 height 18
click at [297, 76] on div "Add Insurance Requirements North Shore Neon Sign Co. Inc. Sign Install / 170 We…" at bounding box center [176, 57] width 280 height 37
click at [502, 418] on div "Add Insurance Requirements North Shore Neon Sign Co. Inc. Sign Install / 170 We…" at bounding box center [439, 300] width 878 height 539
click at [771, 14] on link "MTA - [US_STATE] City Transit Authority (Operating)" at bounding box center [717, 13] width 178 height 21
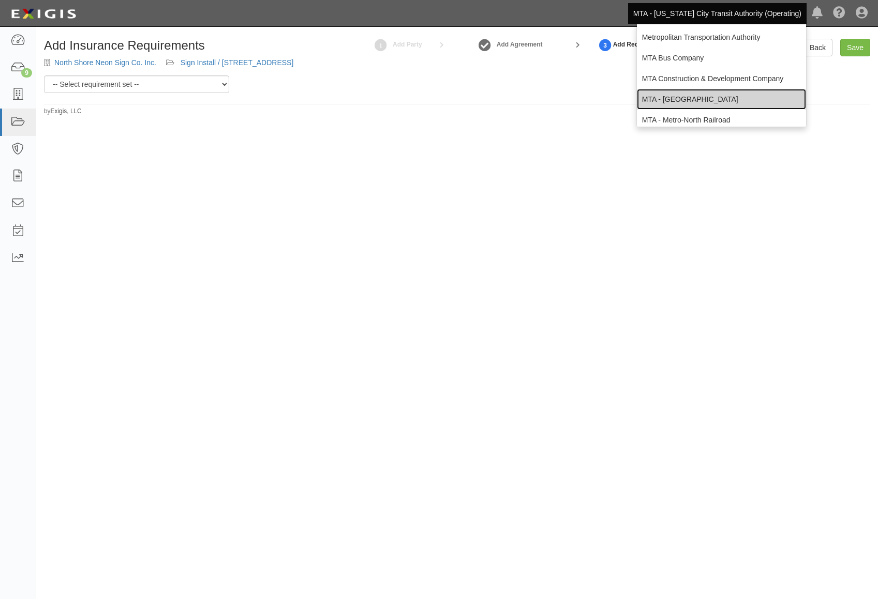
click at [712, 99] on link "MTA - [GEOGRAPHIC_DATA]" at bounding box center [721, 99] width 169 height 21
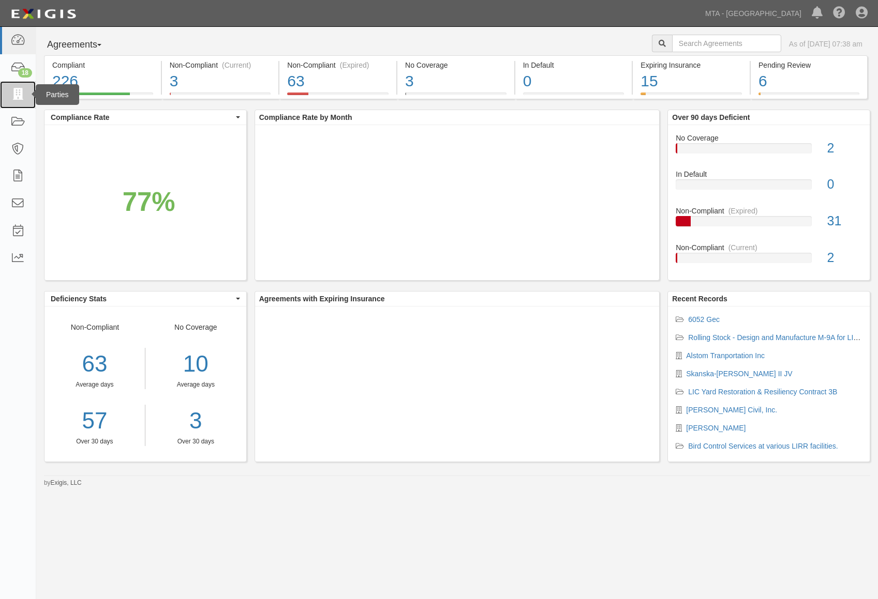
click at [20, 102] on link at bounding box center [18, 94] width 36 height 27
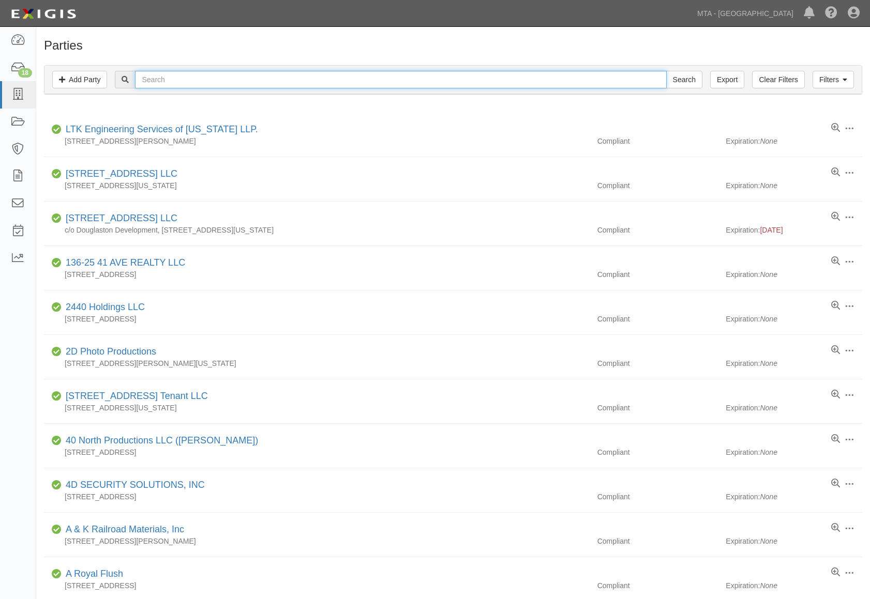
click at [173, 80] on input "text" at bounding box center [400, 80] width 531 height 18
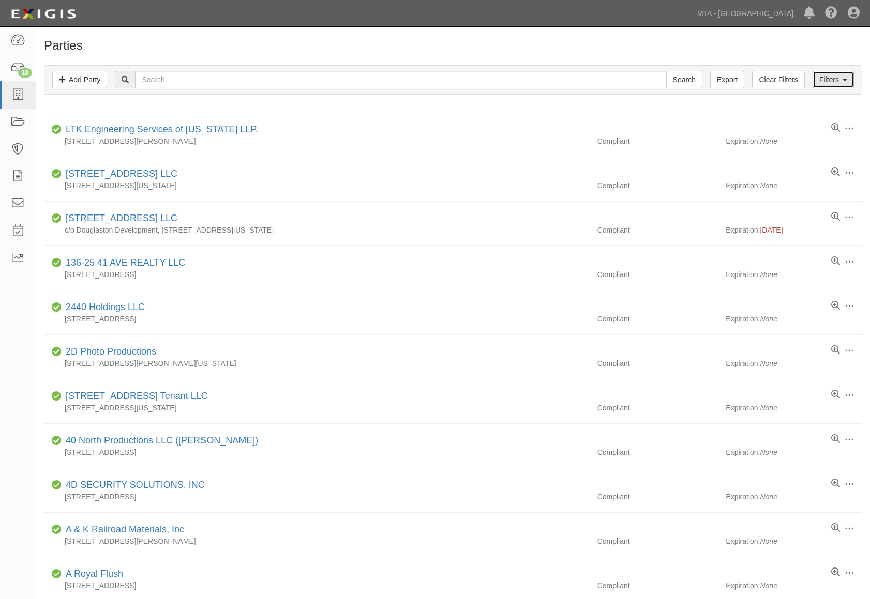
click at [850, 81] on link "Filters" at bounding box center [833, 80] width 41 height 18
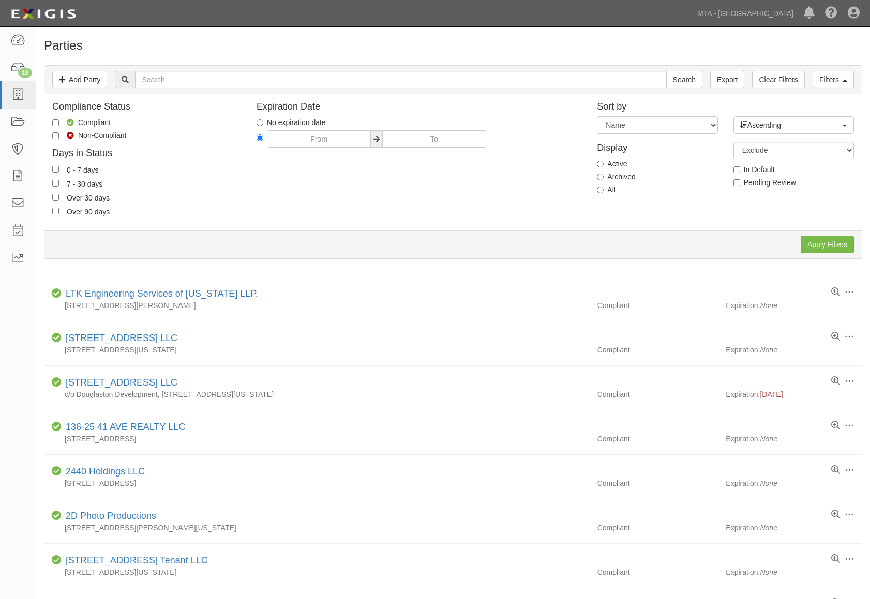
click at [604, 185] on label "All" at bounding box center [606, 190] width 19 height 10
click at [604, 187] on input "All" at bounding box center [600, 190] width 7 height 7
radio input "true"
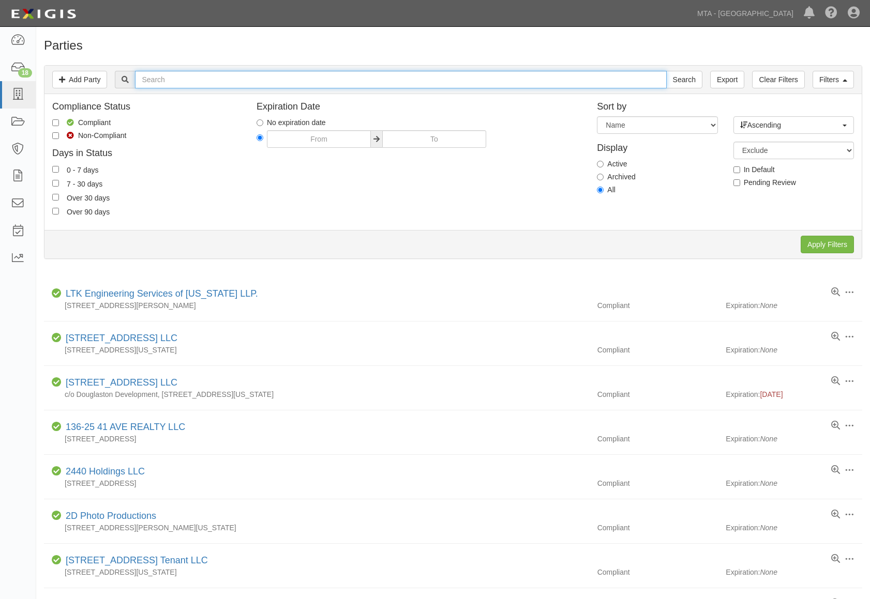
click at [175, 81] on input "text" at bounding box center [400, 80] width 531 height 18
type input "wry tenant llc"
click at [666, 71] on input "Search" at bounding box center [684, 80] width 36 height 18
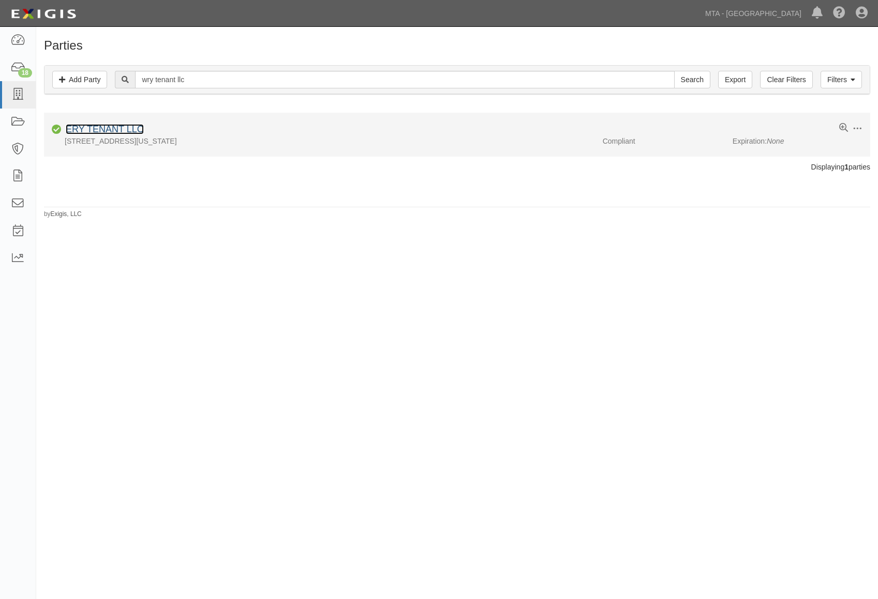
click at [116, 131] on link "ERY TENANT LLC" at bounding box center [105, 129] width 78 height 10
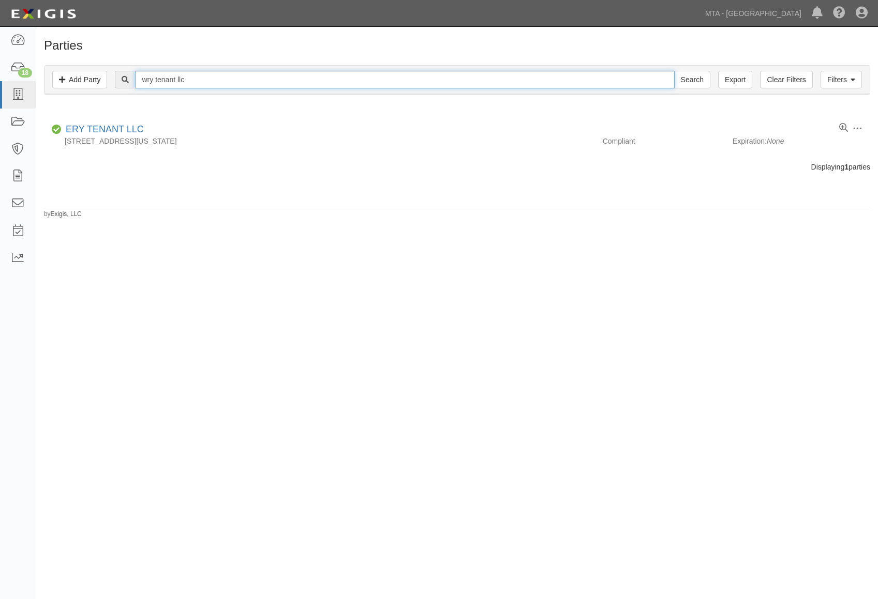
drag, startPoint x: 157, startPoint y: 80, endPoint x: 177, endPoint y: 79, distance: 20.2
click at [177, 79] on input "wry tenant llc" at bounding box center [404, 80] width 539 height 18
type input "wry llc"
click at [674, 71] on input "Search" at bounding box center [692, 80] width 36 height 18
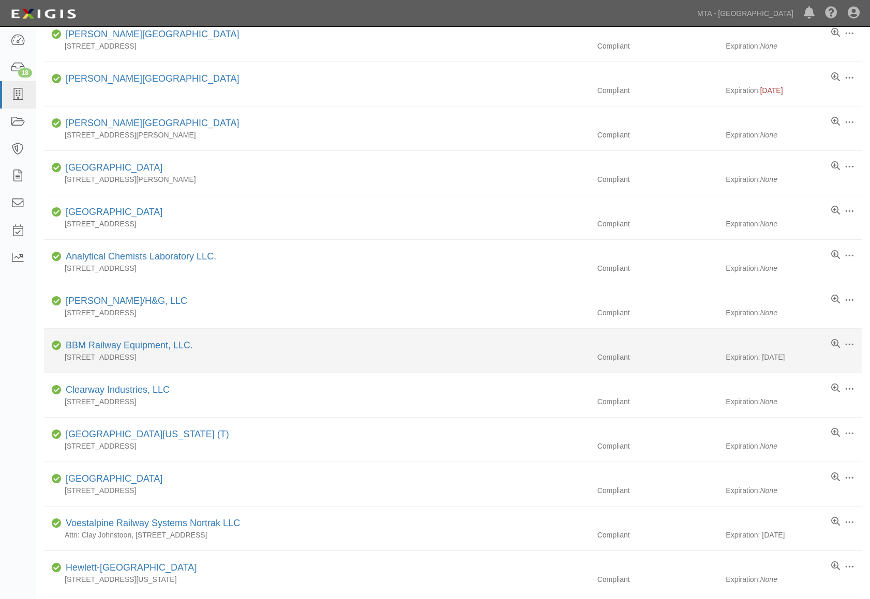
scroll to position [494, 0]
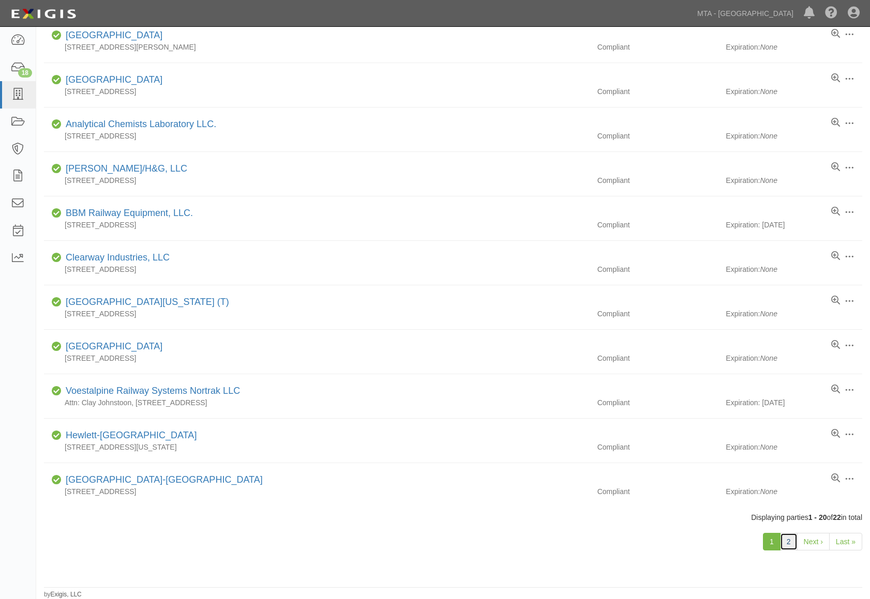
click at [789, 545] on link "2" at bounding box center [789, 542] width 18 height 18
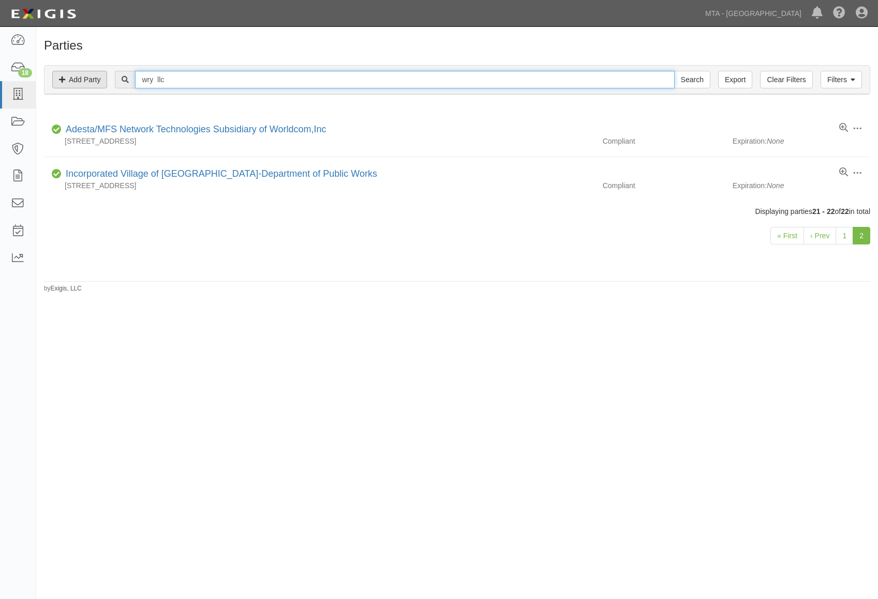
drag, startPoint x: 191, startPoint y: 81, endPoint x: 92, endPoint y: 88, distance: 99.5
click at [92, 88] on div "Filters Add Party Clear Filters Export wry llc Search Filters" at bounding box center [456, 80] width 825 height 28
type input "[STREET_ADDRESS]"
click at [674, 71] on input "Search" at bounding box center [692, 80] width 36 height 18
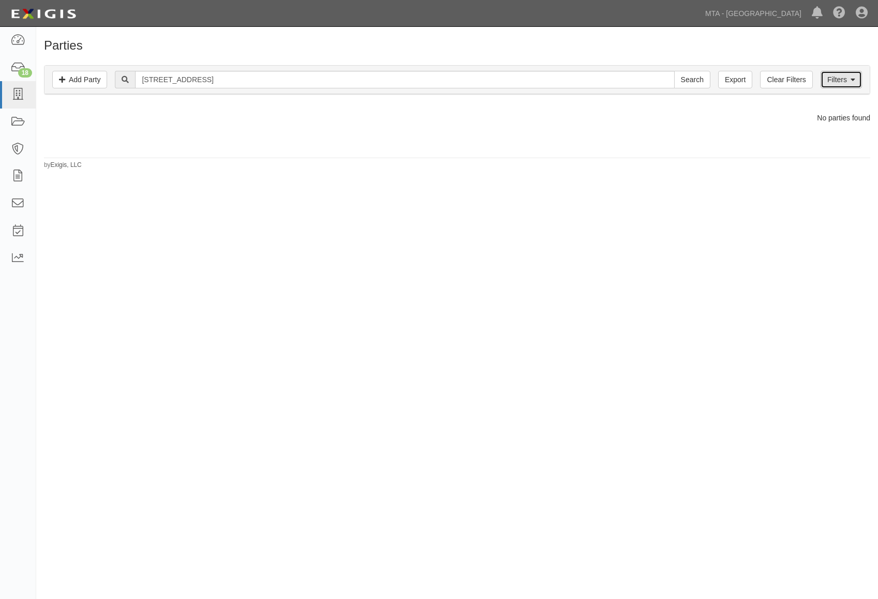
click at [835, 81] on link "Filters" at bounding box center [840, 80] width 41 height 18
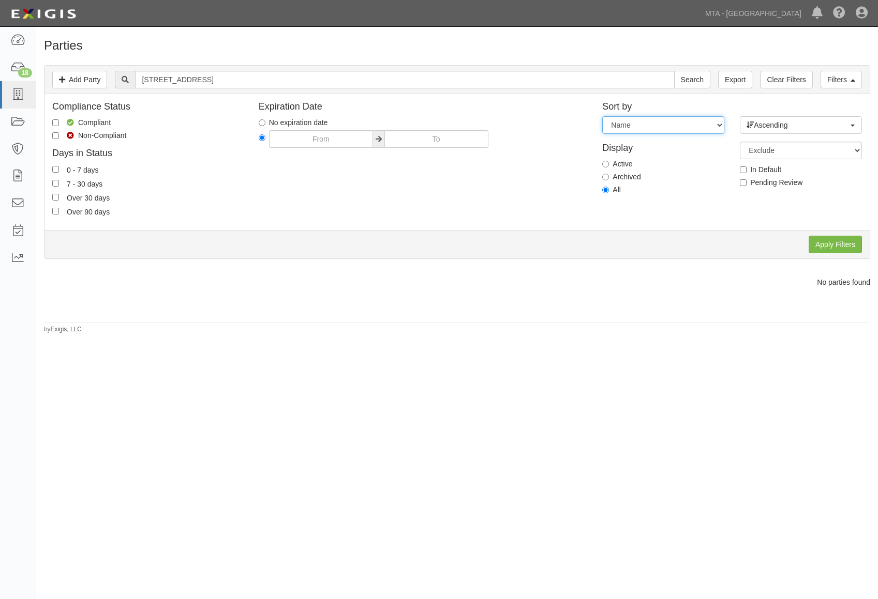
click at [676, 126] on select "Expiration Name" at bounding box center [663, 125] width 122 height 18
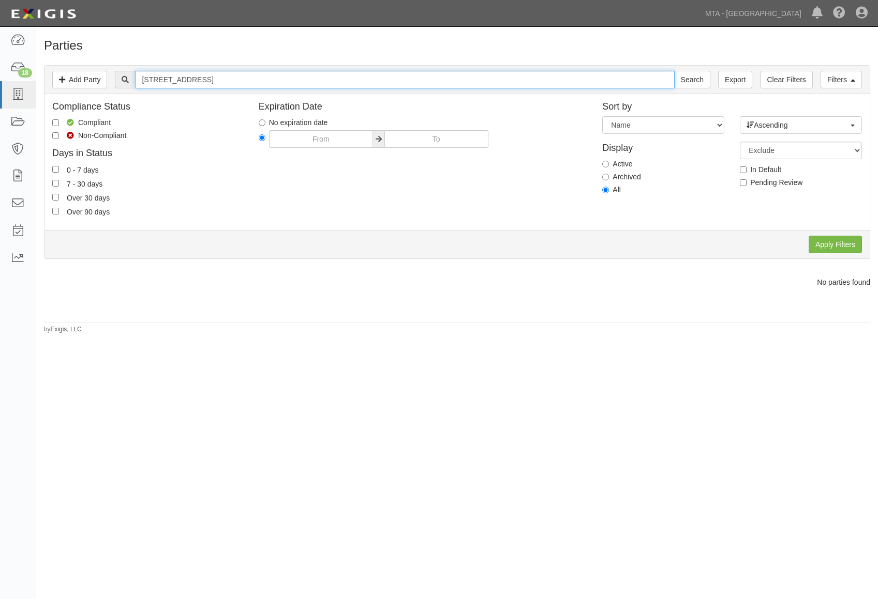
click at [47, 71] on div "Filters Add Party Clear Filters Export 60 columbus circle Search Filters" at bounding box center [456, 80] width 825 height 28
type input "wry"
click at [674, 71] on input "Search" at bounding box center [692, 80] width 36 height 18
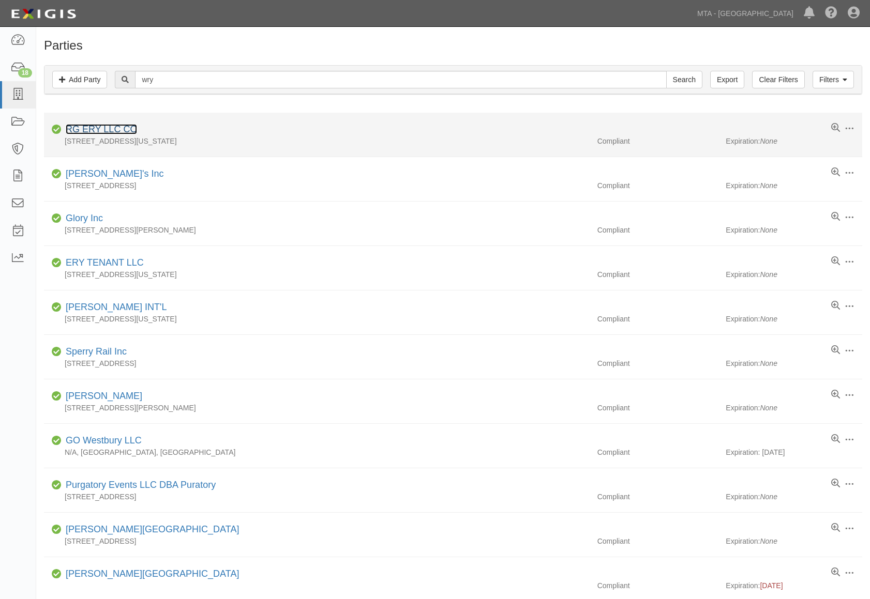
click at [111, 128] on link "RG ERY LLC CO" at bounding box center [101, 129] width 71 height 10
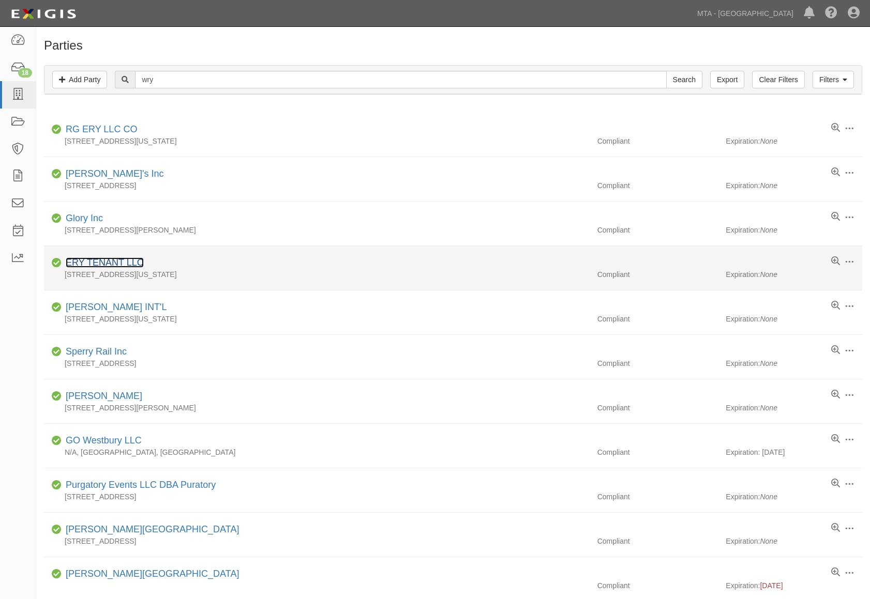
click at [104, 260] on link "ERY TENANT LLC" at bounding box center [105, 263] width 78 height 10
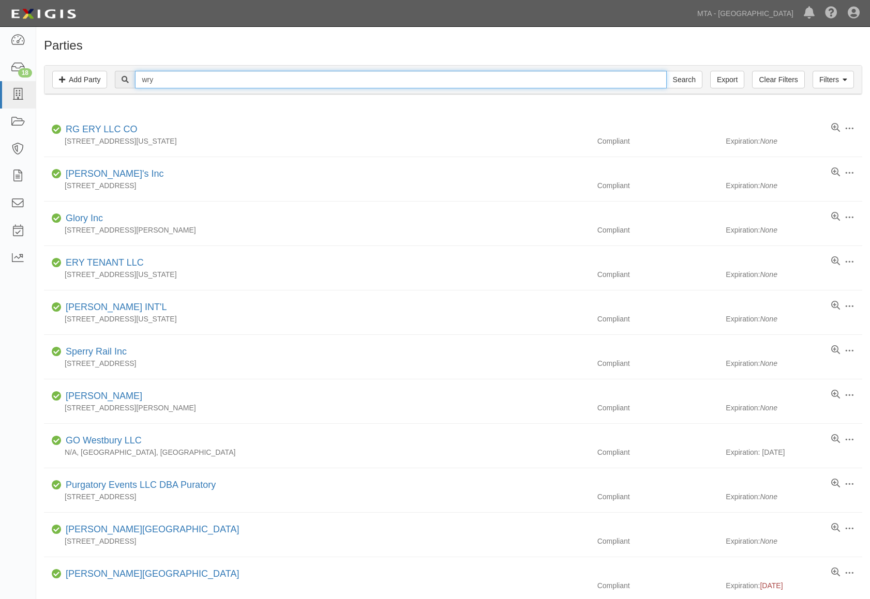
click at [146, 80] on input "wry" at bounding box center [400, 80] width 531 height 18
type input "ery"
click at [666, 71] on input "Search" at bounding box center [684, 80] width 36 height 18
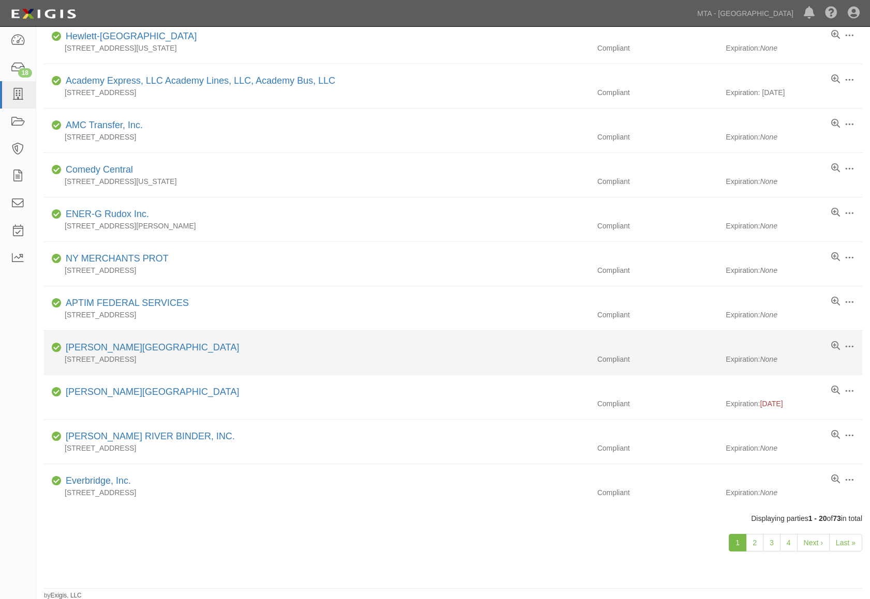
scroll to position [494, 0]
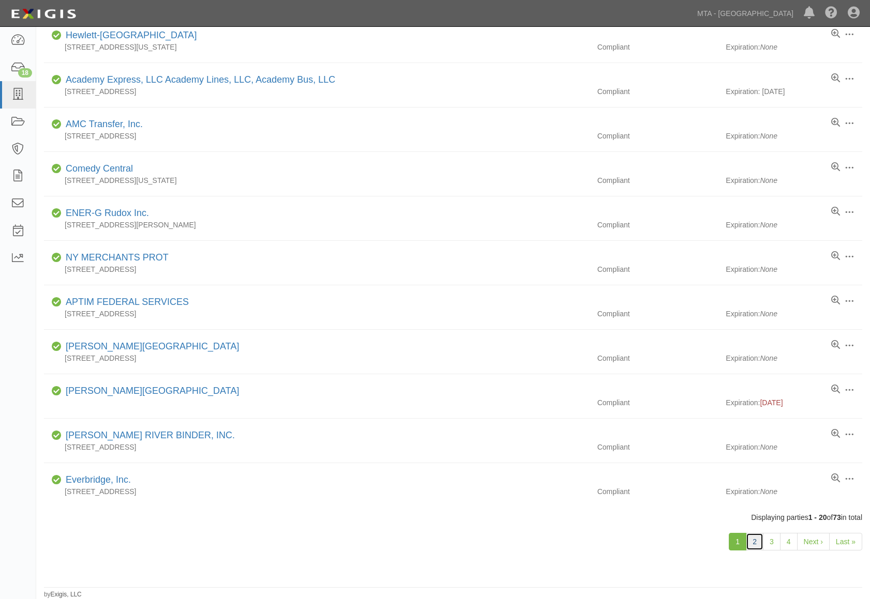
click at [756, 541] on link "2" at bounding box center [755, 542] width 18 height 18
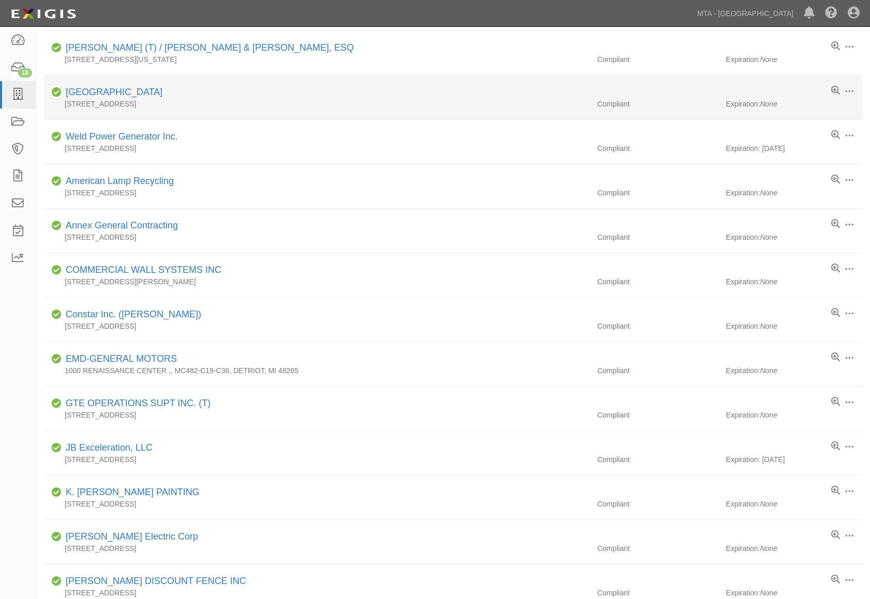
scroll to position [494, 0]
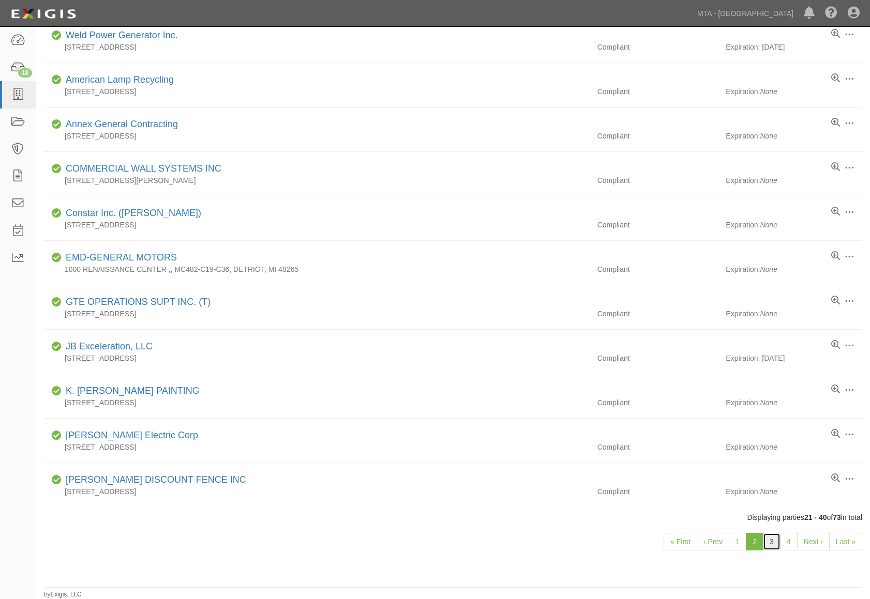
click at [770, 538] on link "3" at bounding box center [772, 542] width 18 height 18
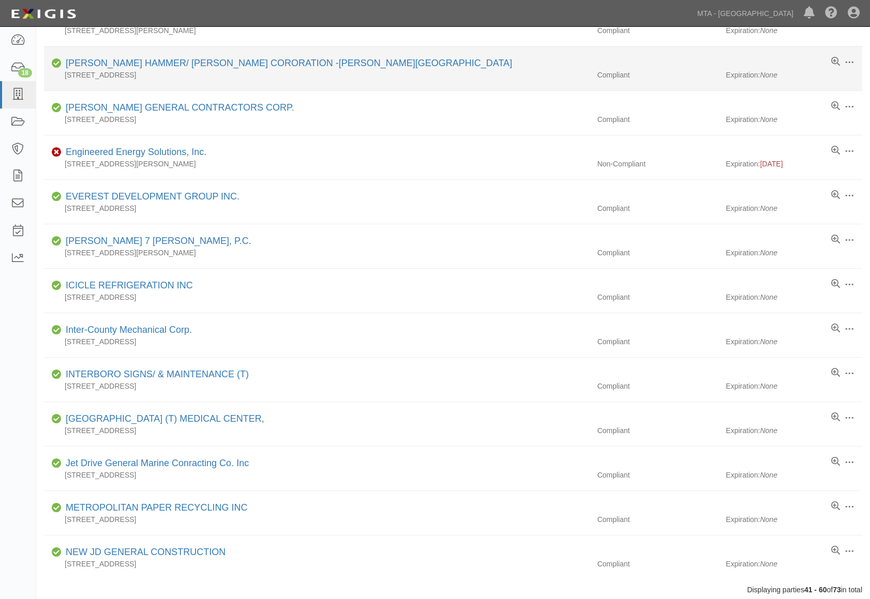
scroll to position [494, 0]
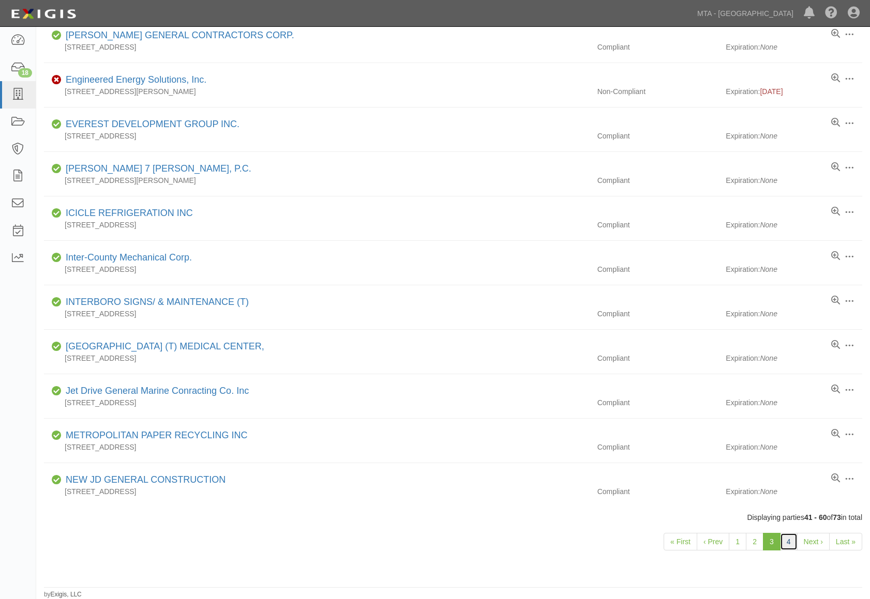
click at [783, 540] on link "4" at bounding box center [789, 542] width 18 height 18
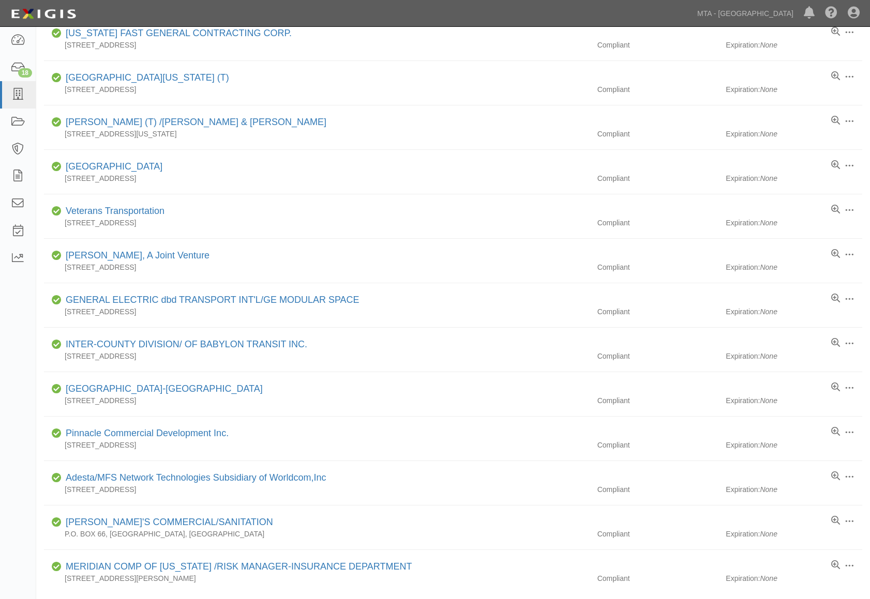
scroll to position [183, 0]
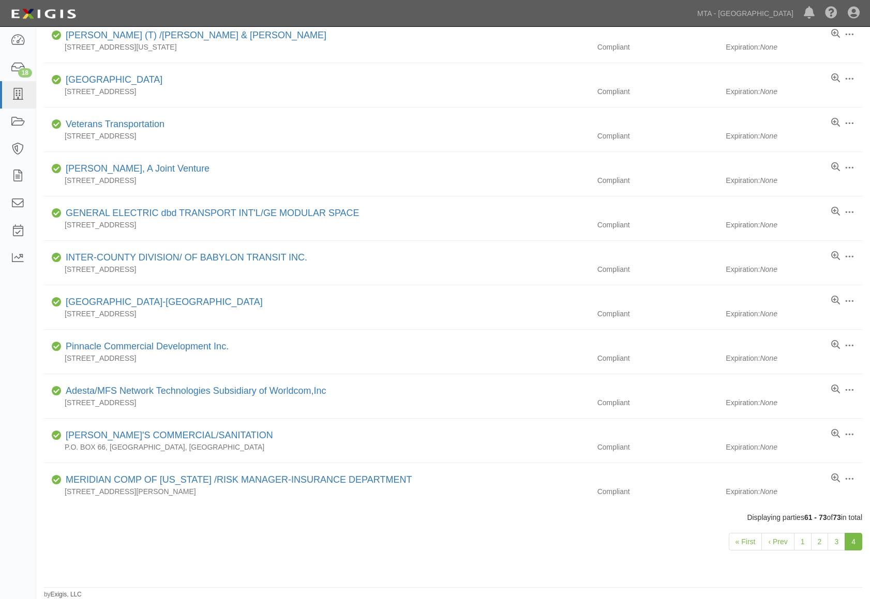
click at [115, 18] on div "Dashboard 18 Inbox Parties Agreements Coverages Documents Messages Tasks Report…" at bounding box center [435, 13] width 854 height 26
click at [21, 117] on icon at bounding box center [17, 122] width 14 height 12
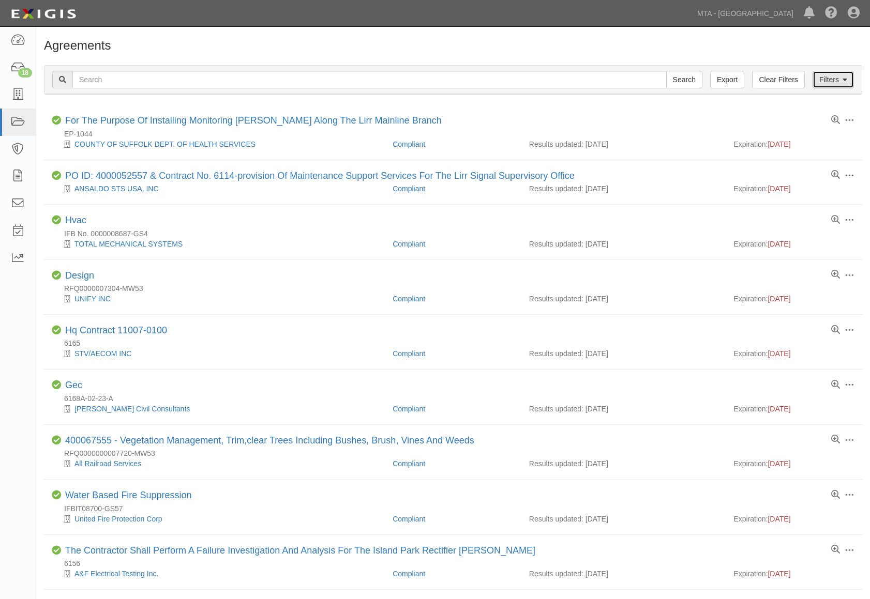
click at [825, 87] on link "Filters" at bounding box center [833, 80] width 41 height 18
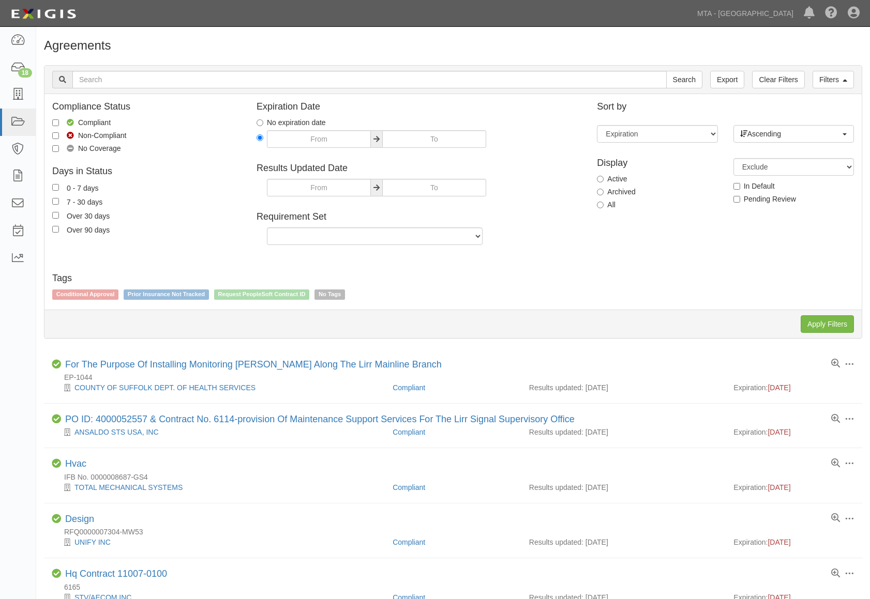
click at [611, 205] on label "All" at bounding box center [606, 205] width 19 height 10
click at [604, 205] on input "All" at bounding box center [600, 205] width 7 height 7
radio input "true"
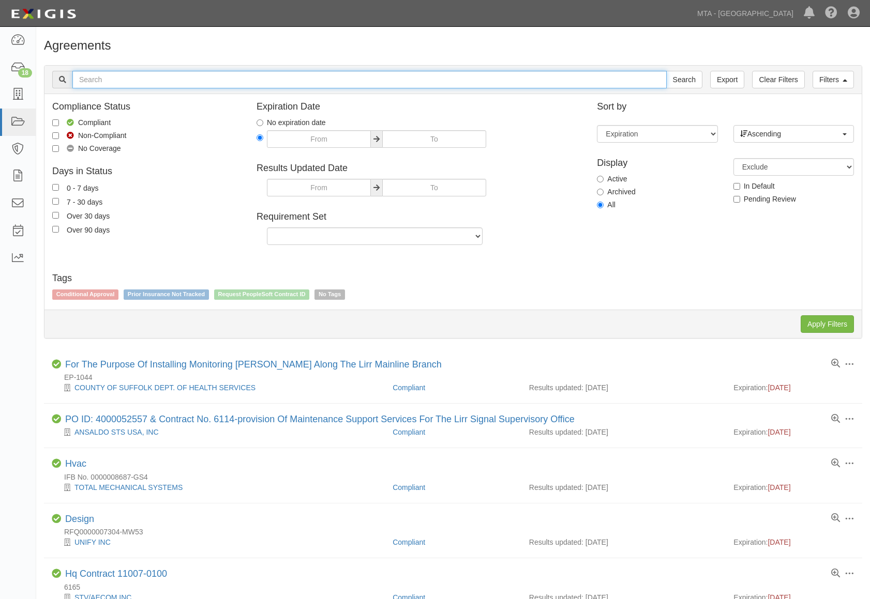
click at [143, 83] on input "text" at bounding box center [369, 80] width 594 height 18
type input "wry"
click at [666, 71] on input "Search" at bounding box center [684, 80] width 36 height 18
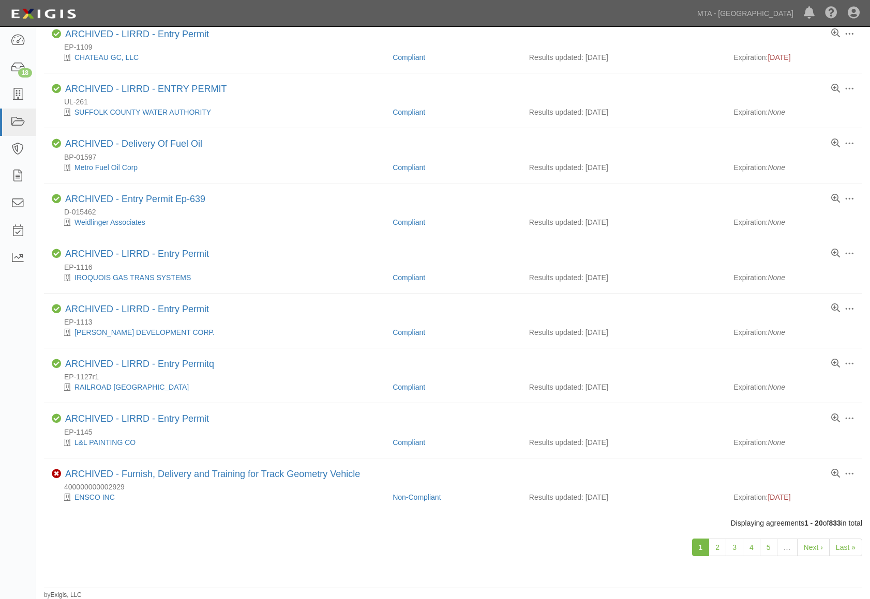
scroll to position [693, 0]
click at [772, 551] on link "5" at bounding box center [769, 547] width 18 height 18
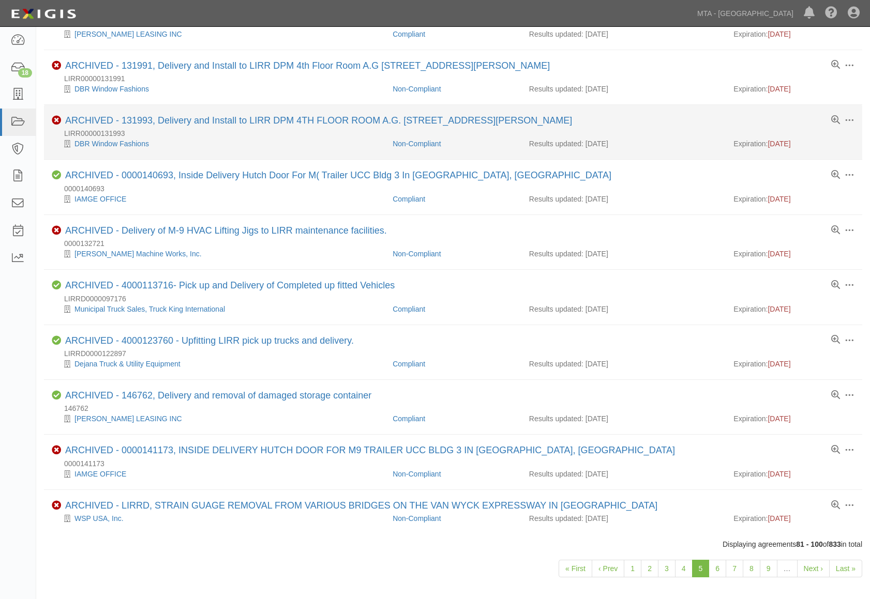
scroll to position [672, 0]
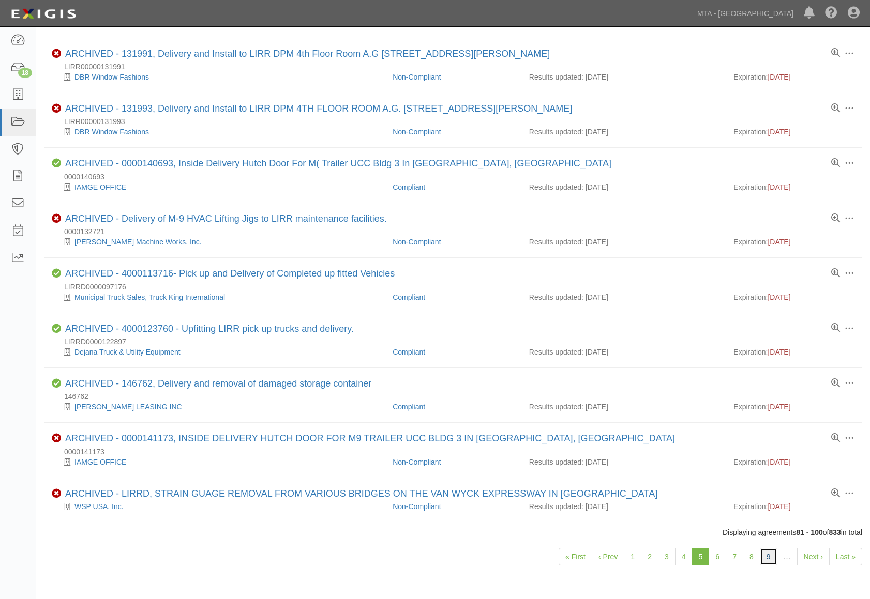
click at [772, 557] on link "9" at bounding box center [769, 557] width 18 height 18
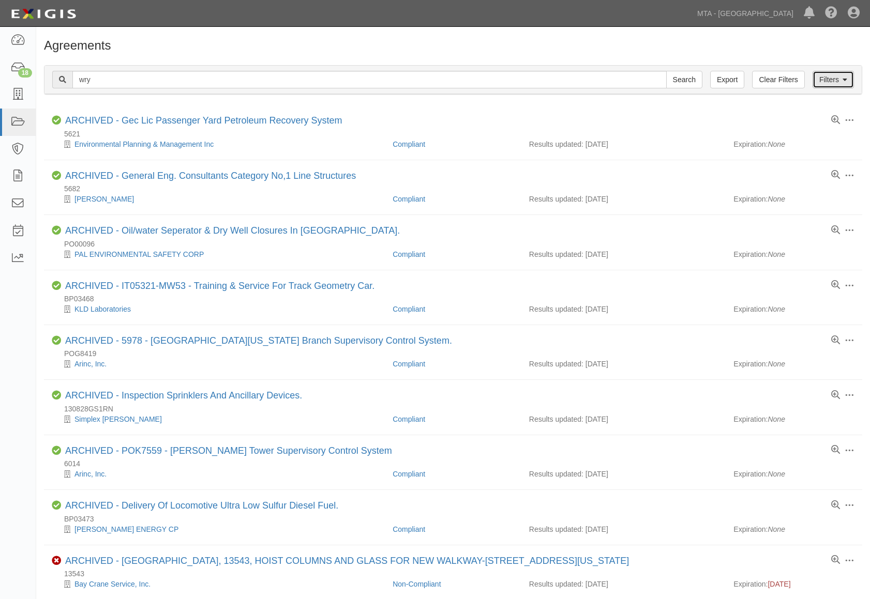
click at [837, 80] on link "Filters" at bounding box center [833, 80] width 41 height 18
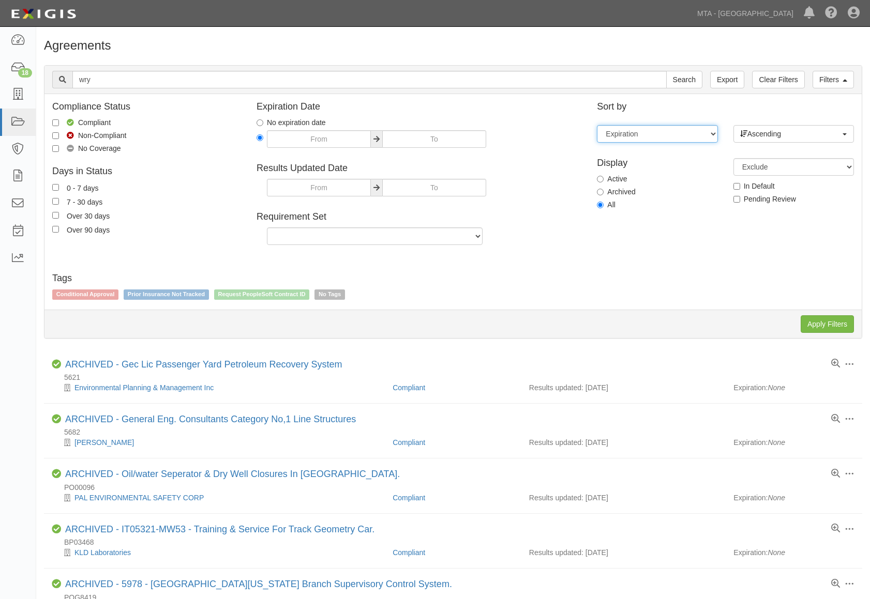
click at [632, 131] on select "Expiration End date Name Results updated" at bounding box center [657, 134] width 121 height 18
select select "name"
click at [597, 125] on select "Expiration End date Name Results updated" at bounding box center [657, 134] width 121 height 18
click at [822, 324] on input "Apply Filters" at bounding box center [827, 325] width 53 height 18
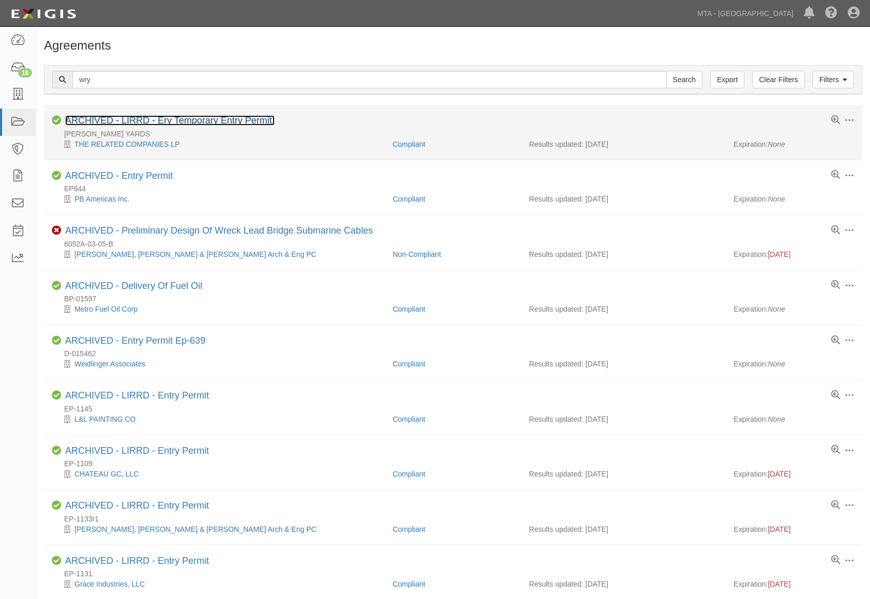
click at [230, 119] on link "ARCHIVED - LIRRD - Ery Temporary Entry Permit." at bounding box center [169, 120] width 209 height 10
